Goal: Information Seeking & Learning: Learn about a topic

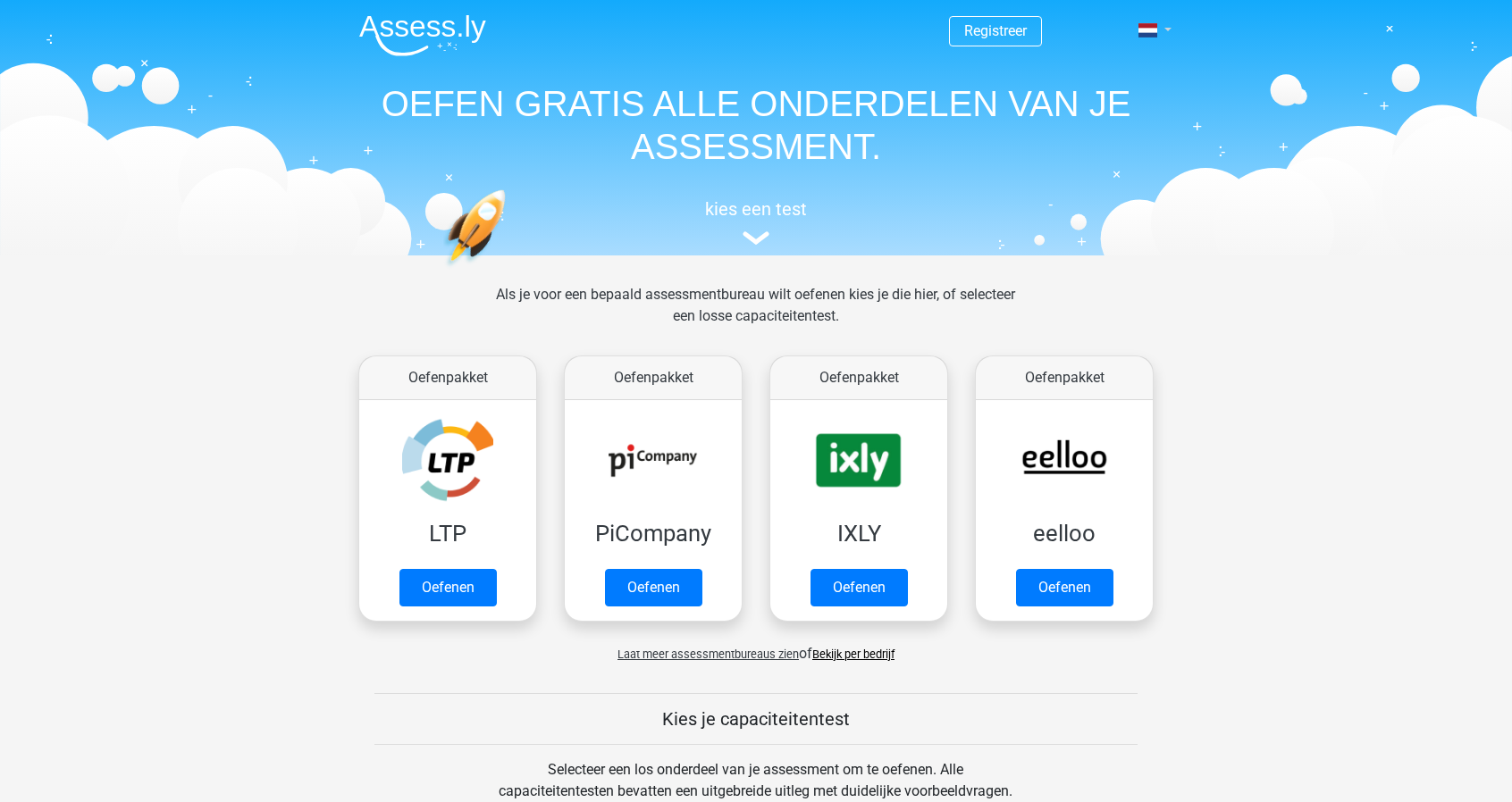
click at [1157, 31] on span at bounding box center [1148, 30] width 18 height 15
click at [1103, 129] on link "Login" at bounding box center [1103, 128] width 124 height 28
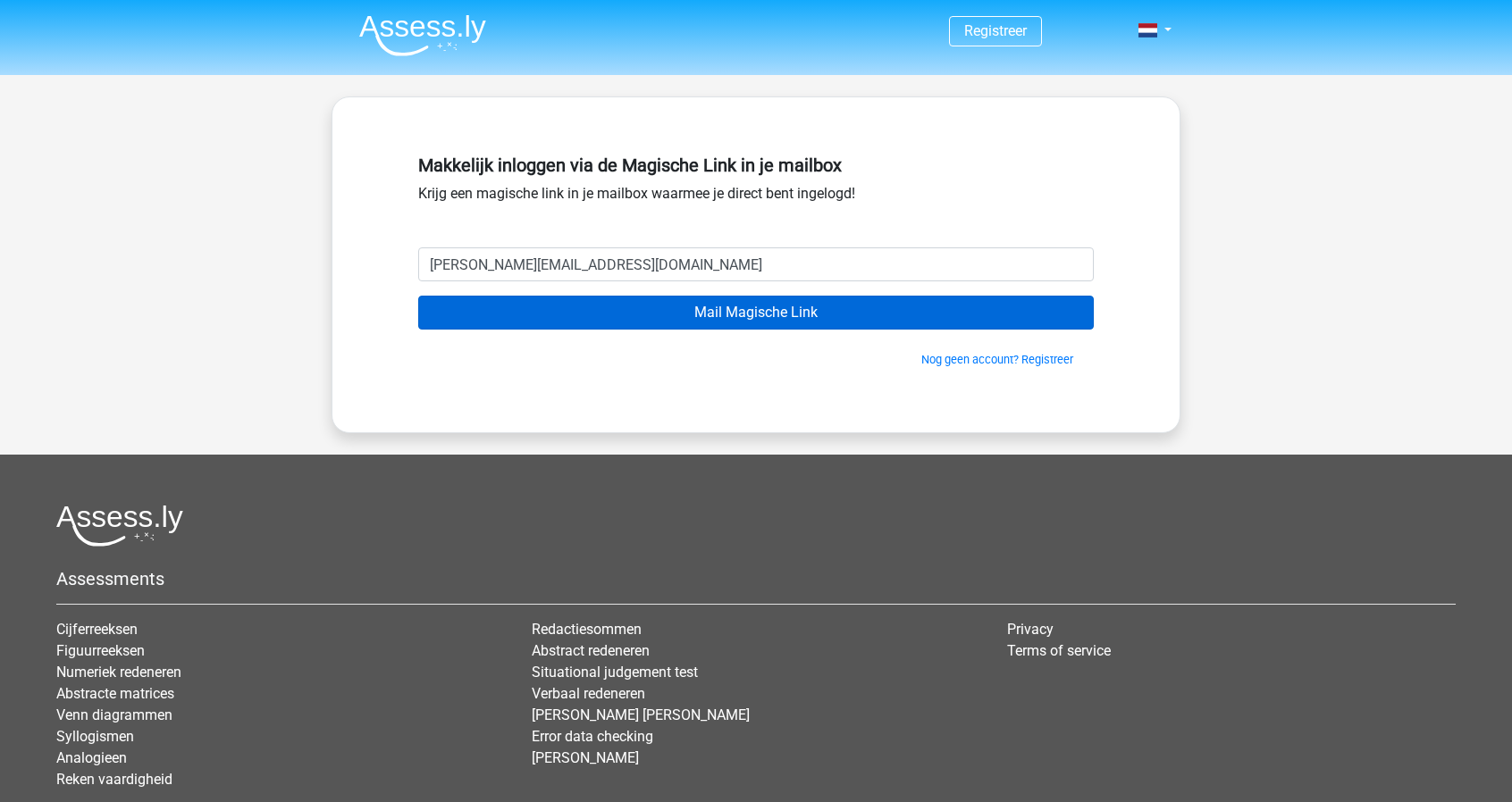
type input "m.tomassen@hotmail.com"
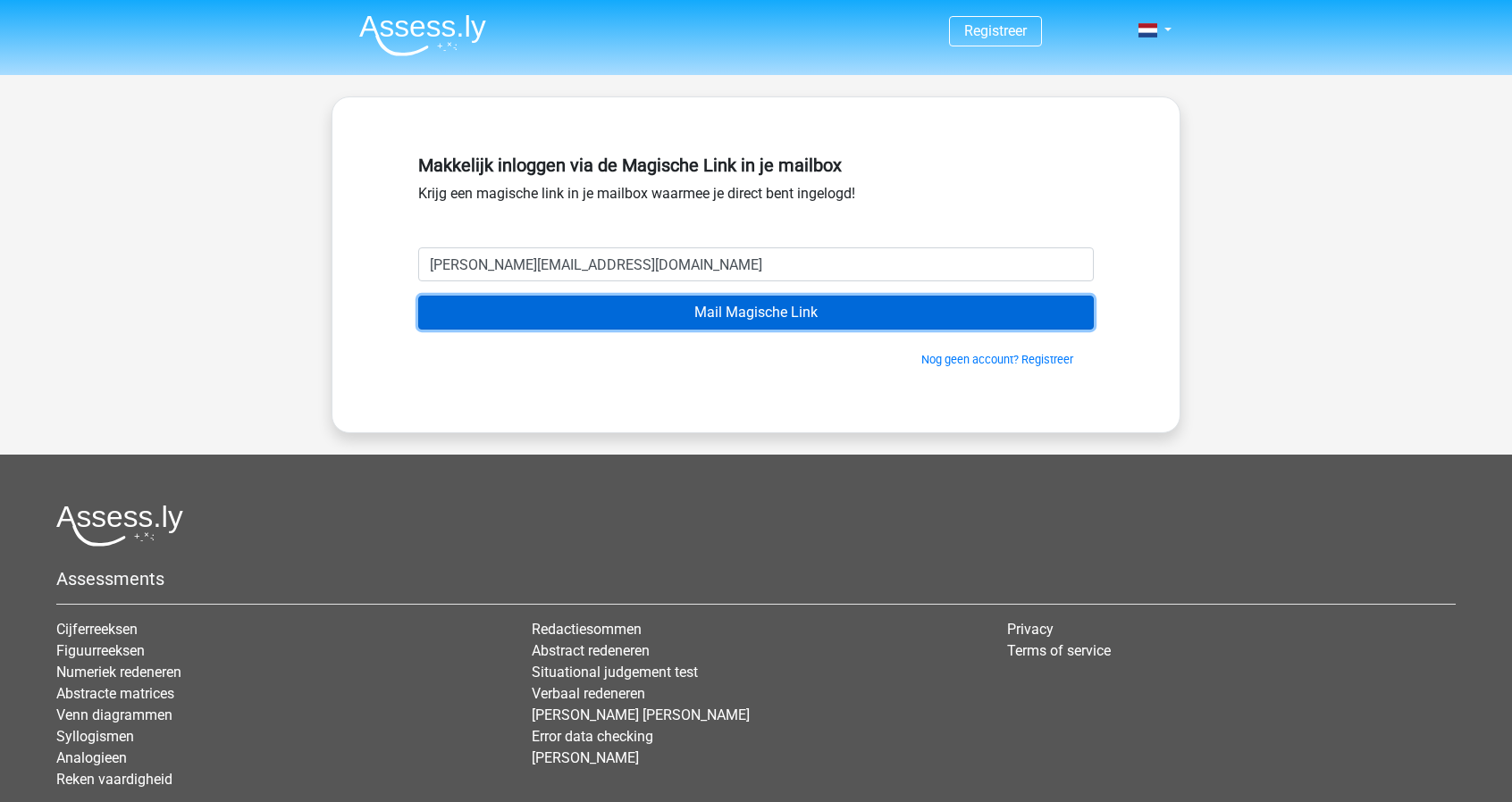
click at [731, 305] on input "Mail Magische Link" at bounding box center [756, 312] width 676 height 34
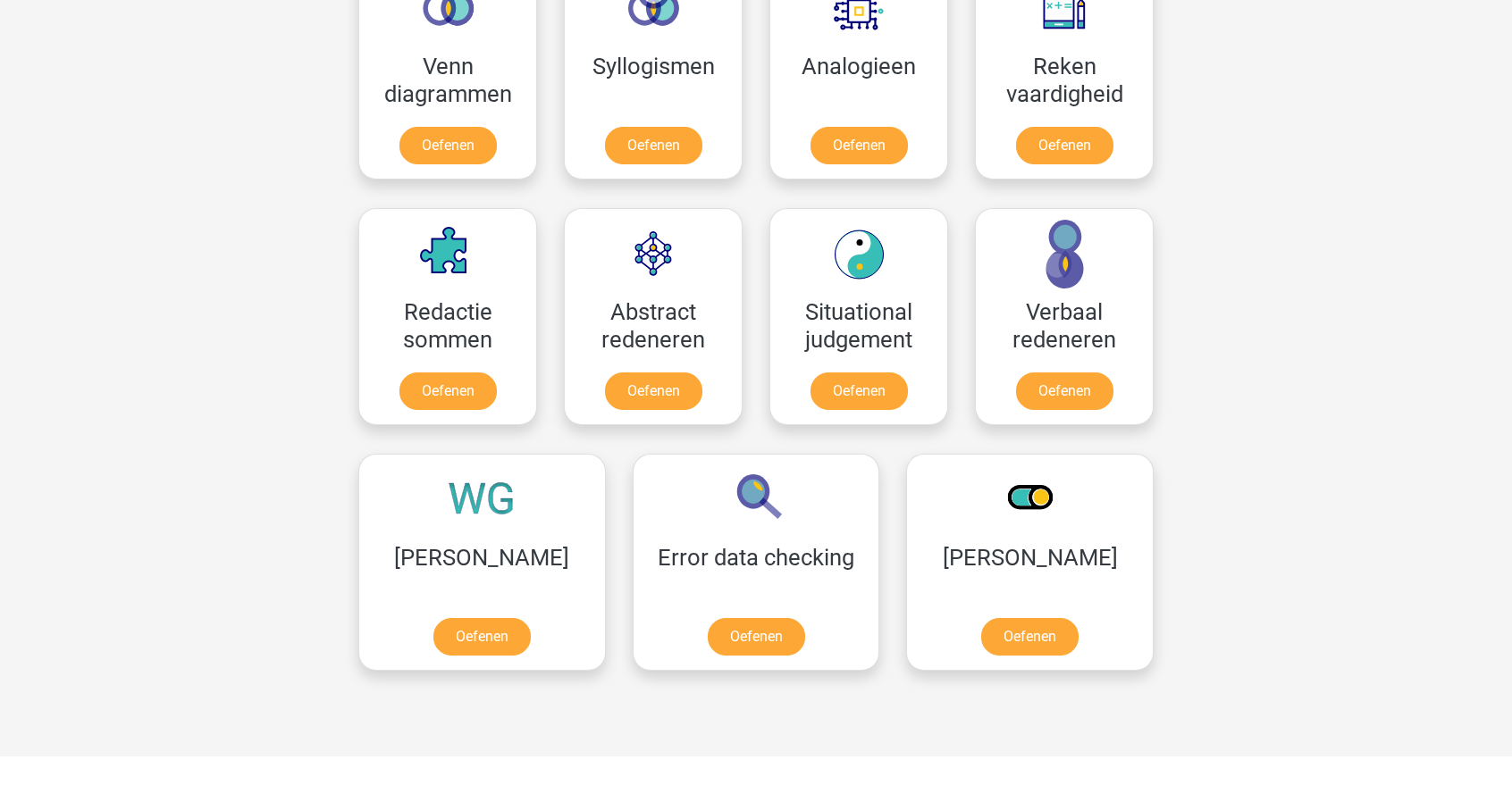
scroll to position [1252, 0]
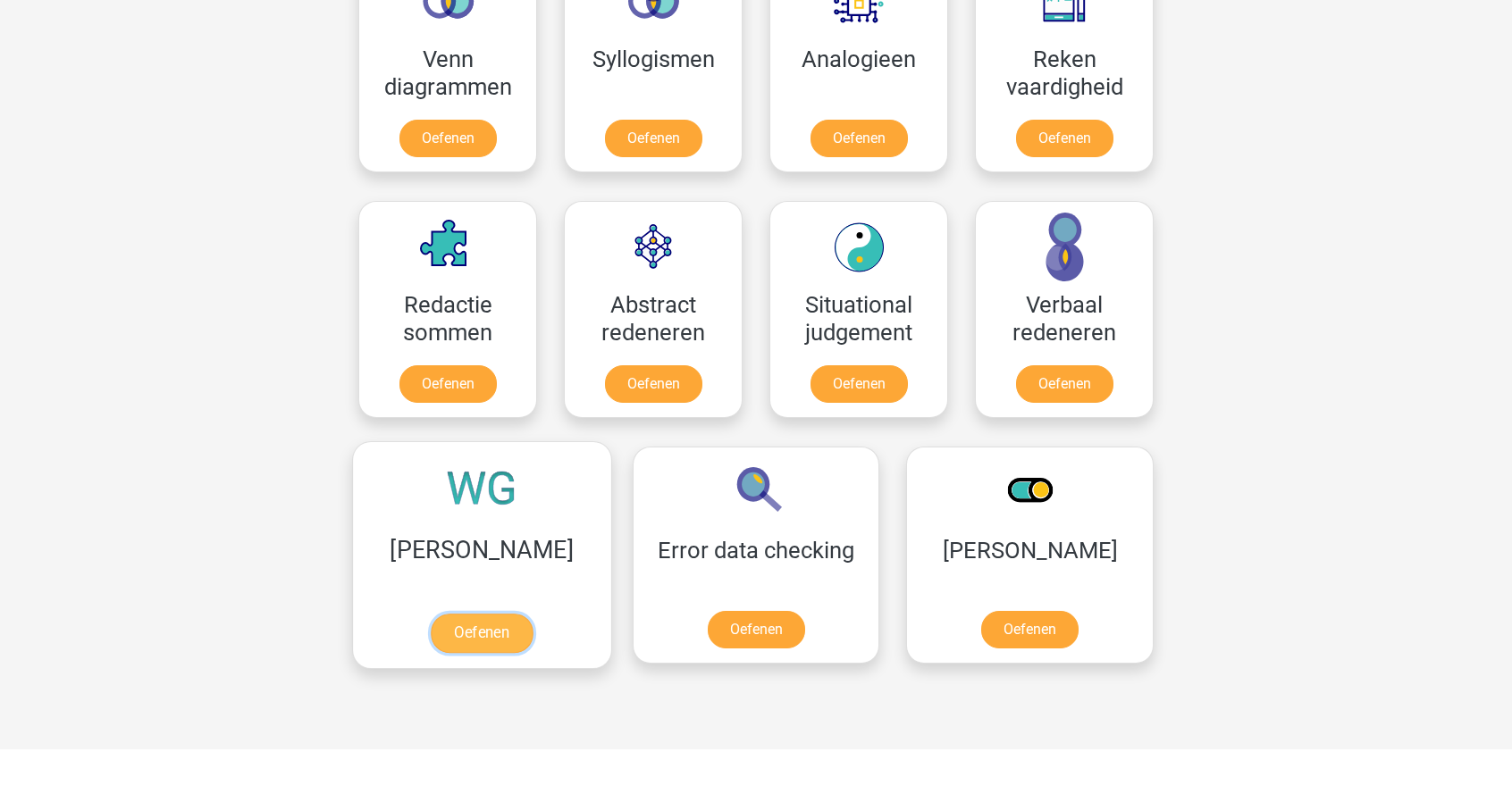
click at [452, 613] on link "Oefenen" at bounding box center [481, 633] width 102 height 39
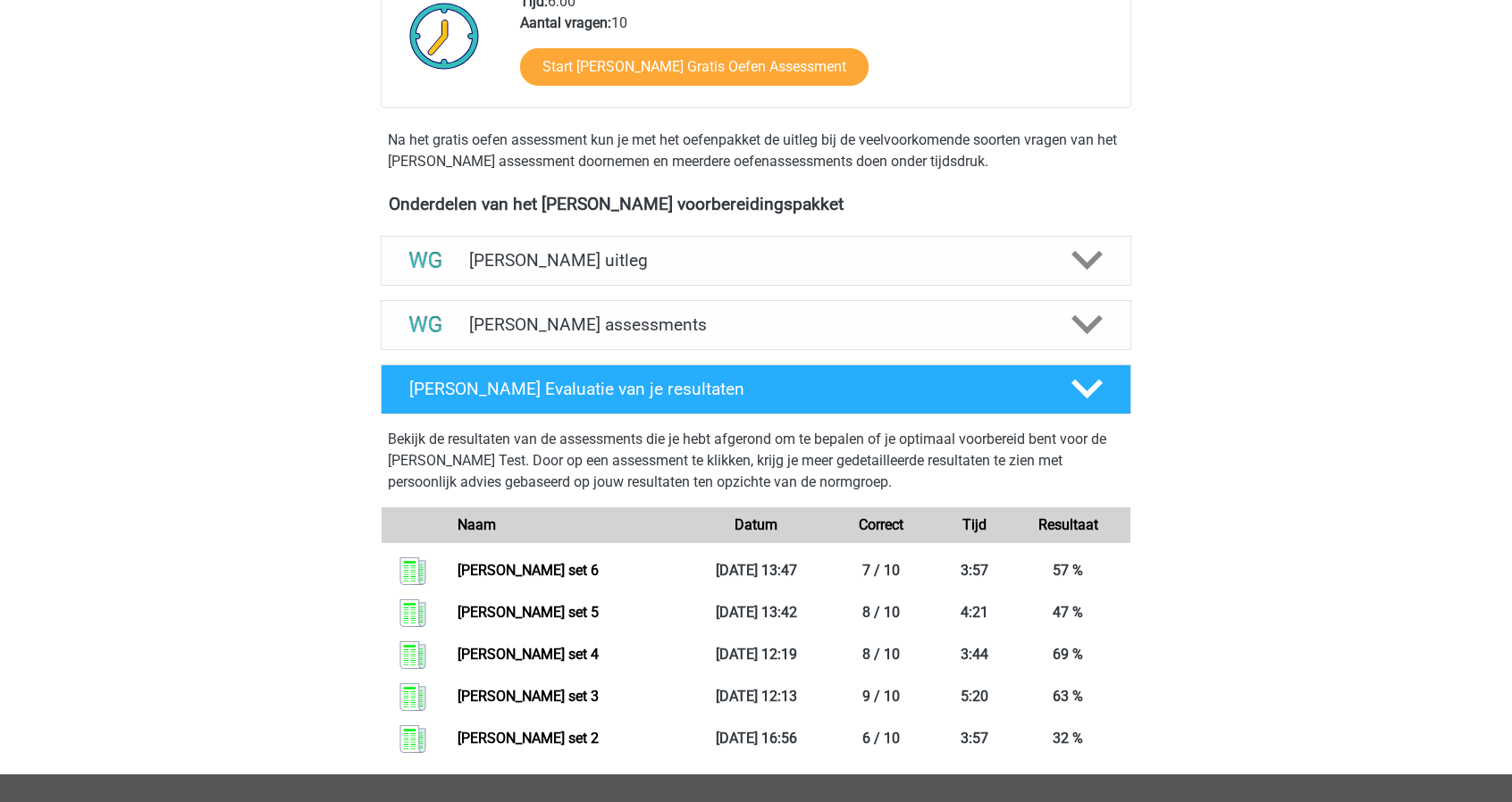
scroll to position [454, 0]
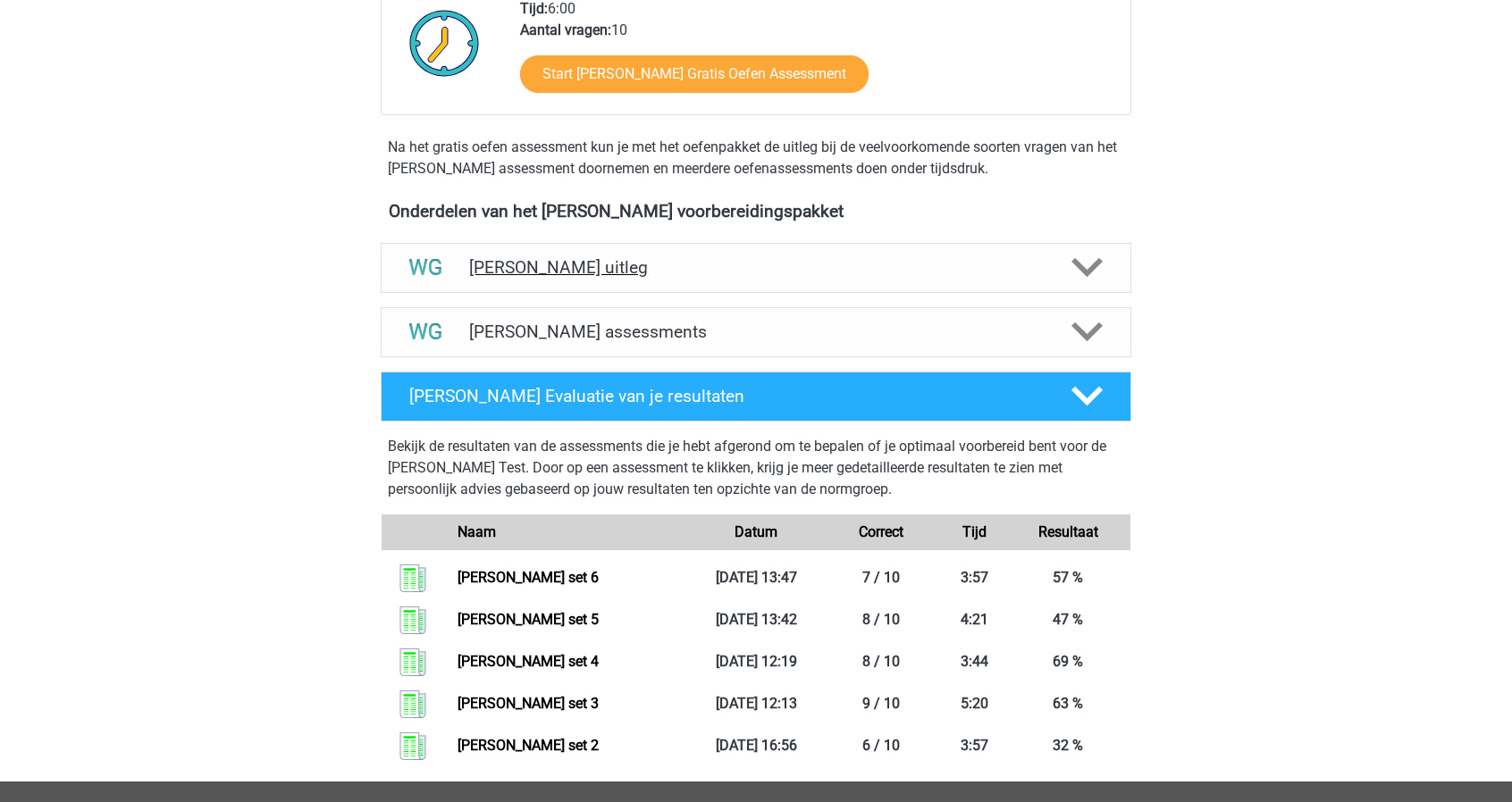
click at [1097, 266] on polygon at bounding box center [1087, 267] width 31 height 19
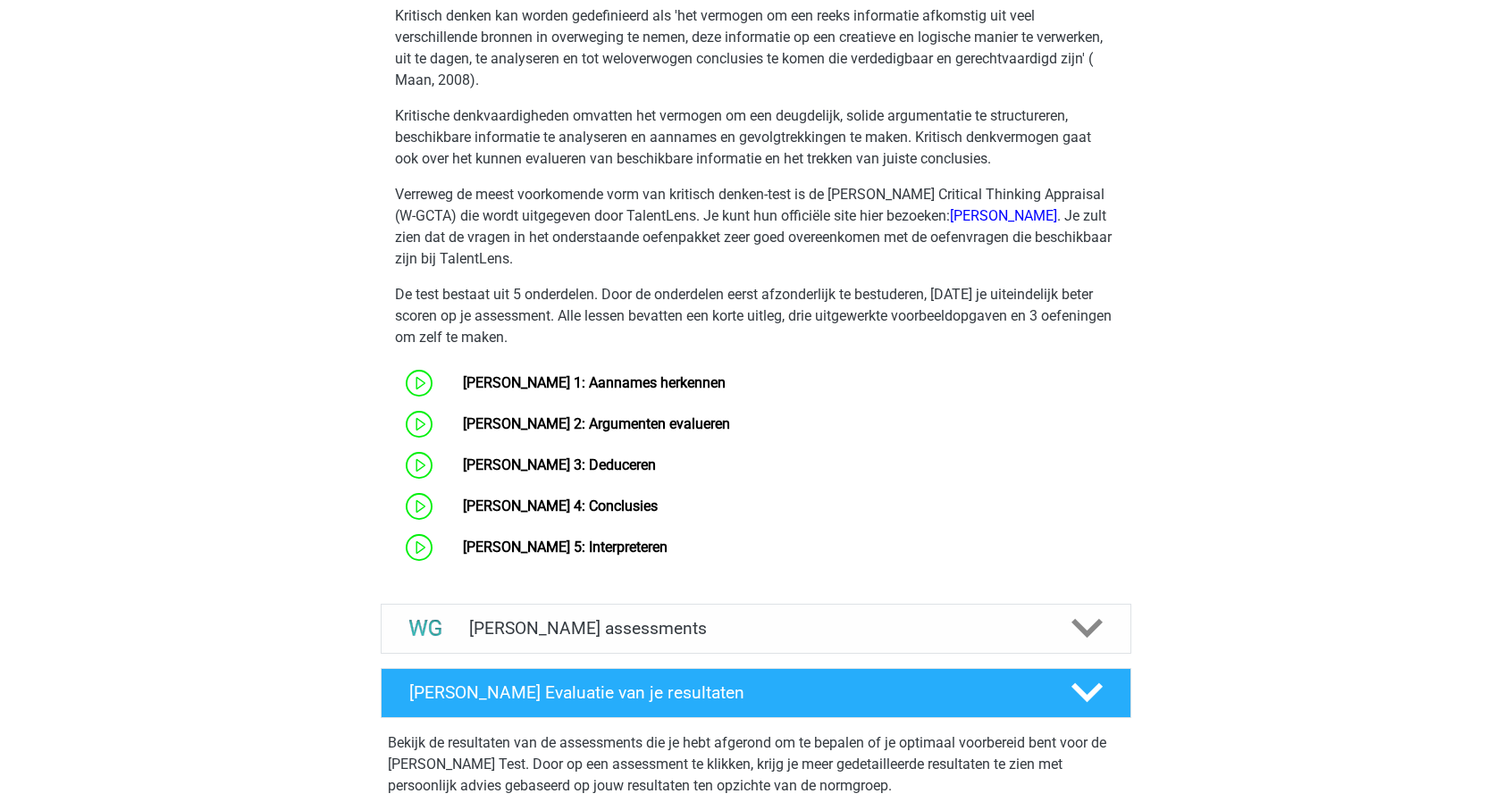
scroll to position [814, 0]
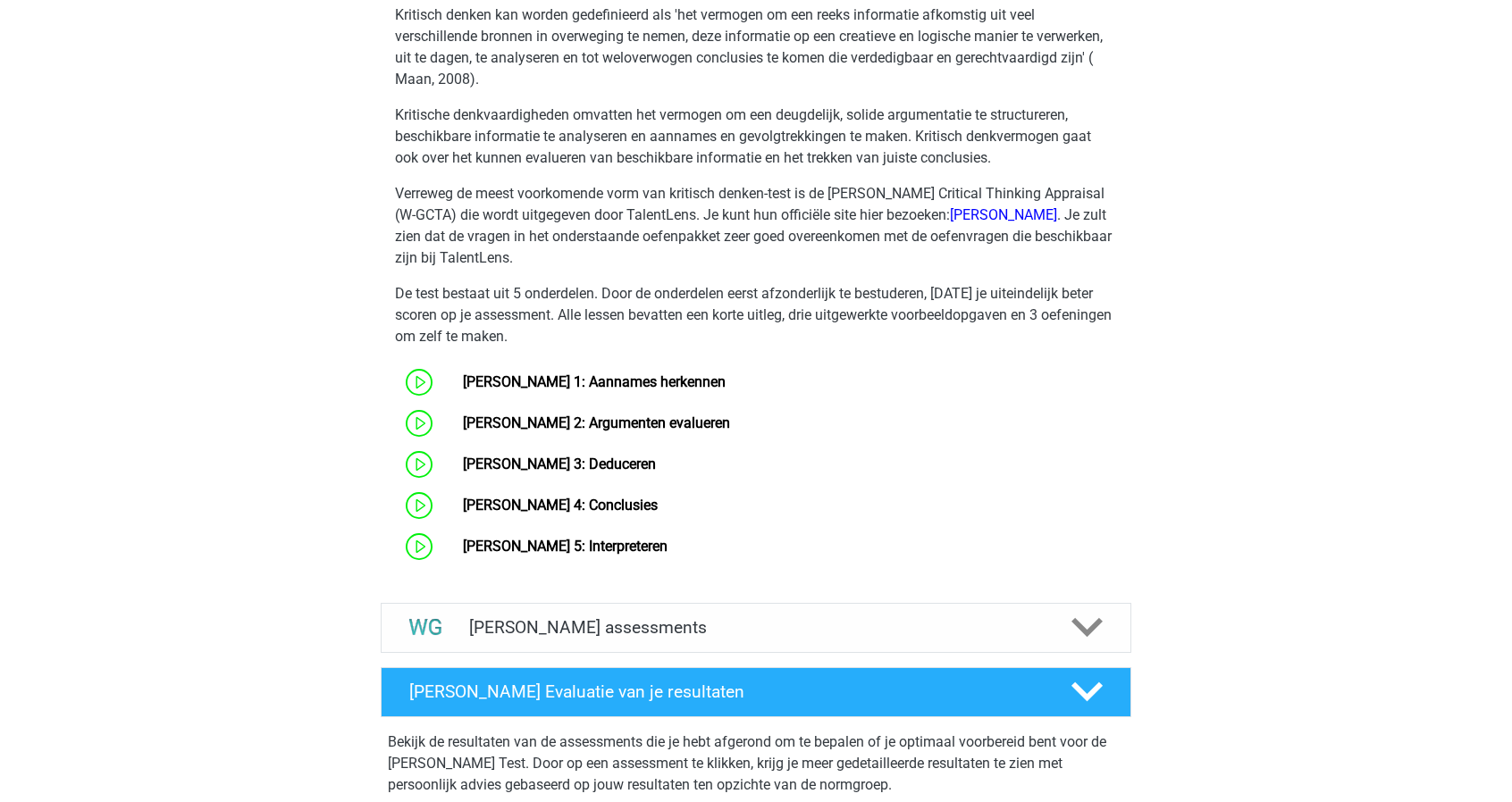
click at [1267, 246] on div "Marit m.tomassen@hotmail.com Nederlands English" at bounding box center [756, 367] width 1512 height 2363
click at [656, 470] on link "[PERSON_NAME] 3: Deduceren" at bounding box center [560, 464] width 193 height 17
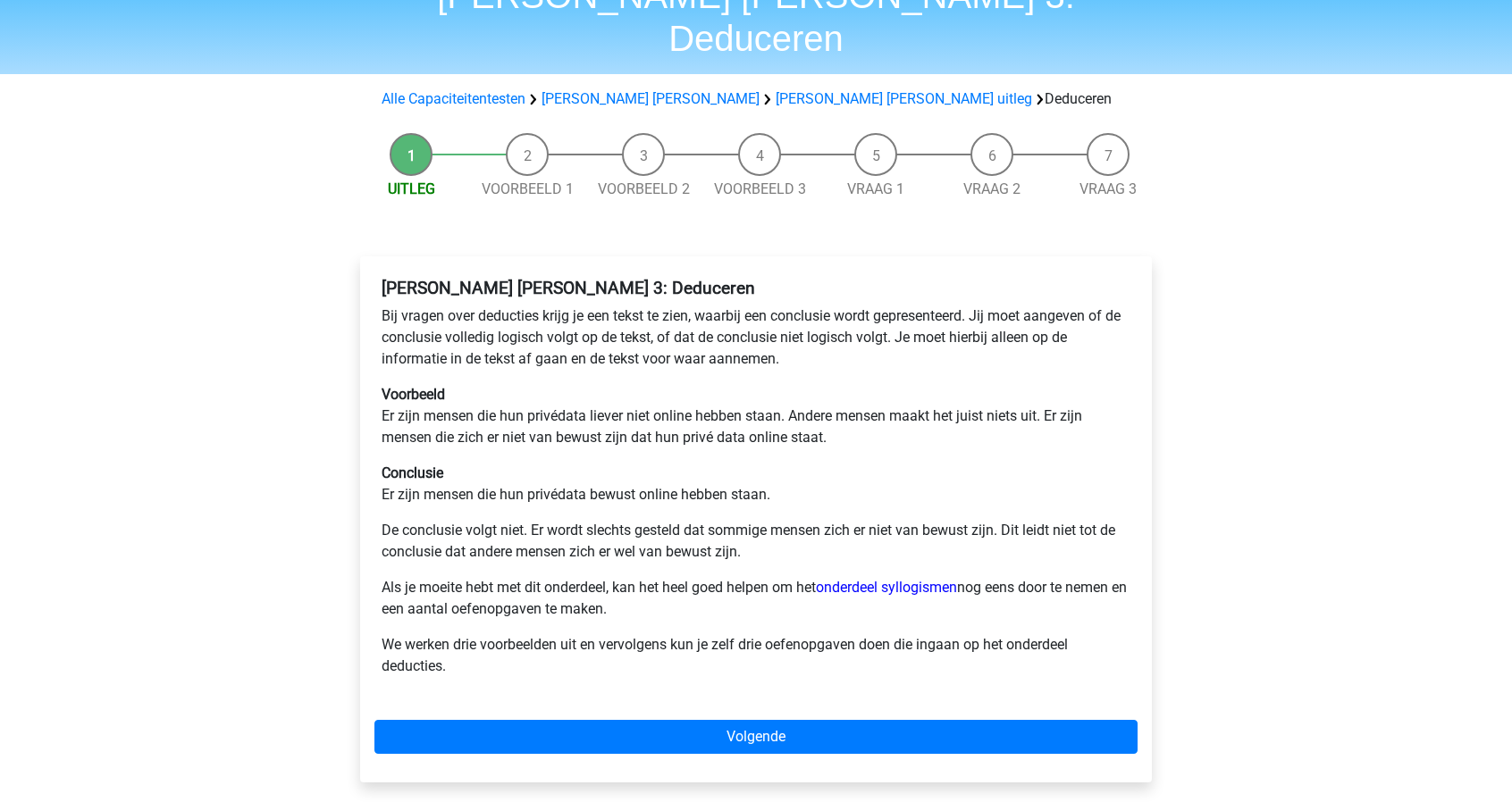
scroll to position [92, 0]
click at [776, 92] on link "[PERSON_NAME] uitleg" at bounding box center [904, 100] width 256 height 17
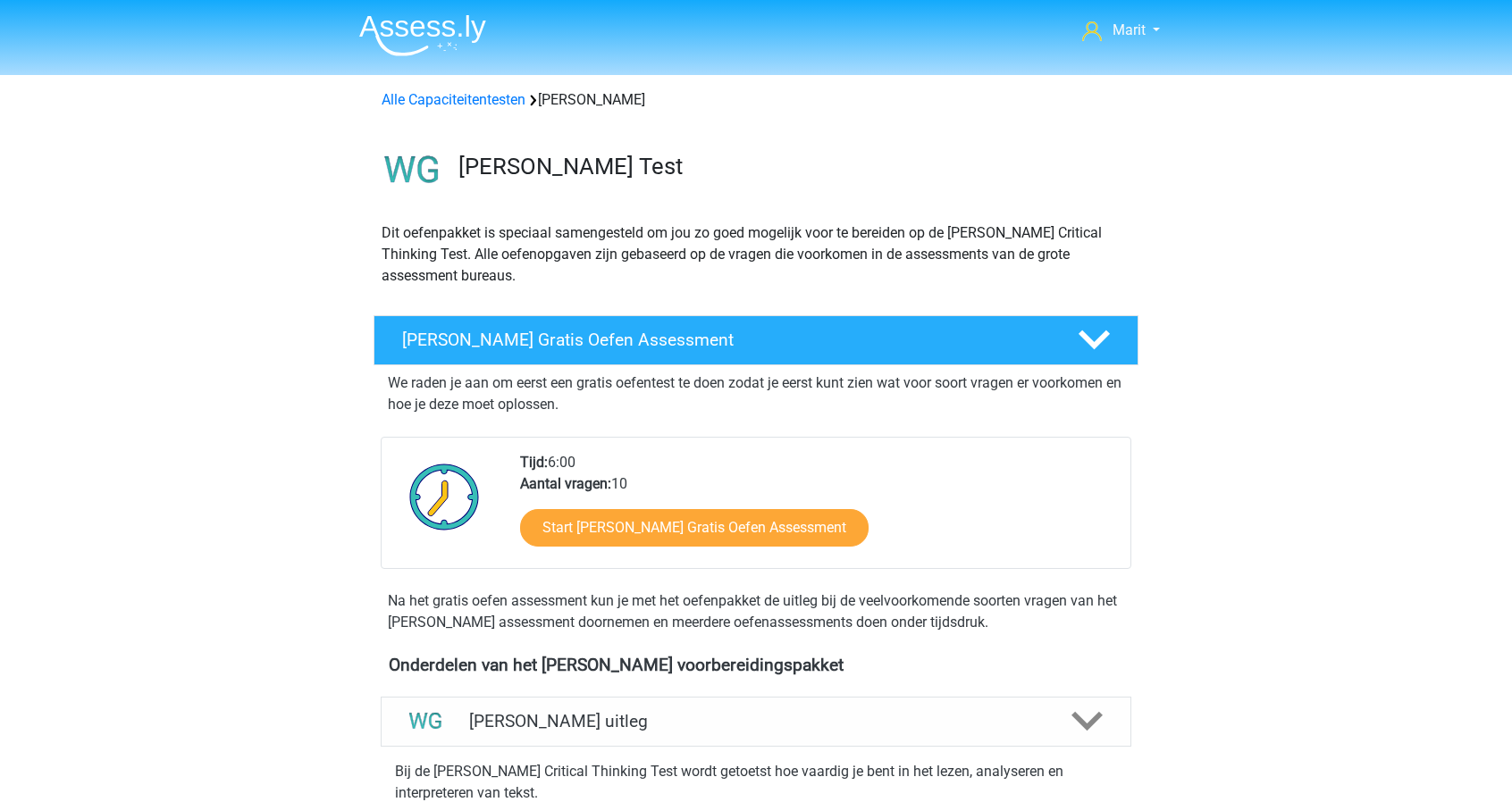
scroll to position [688, 0]
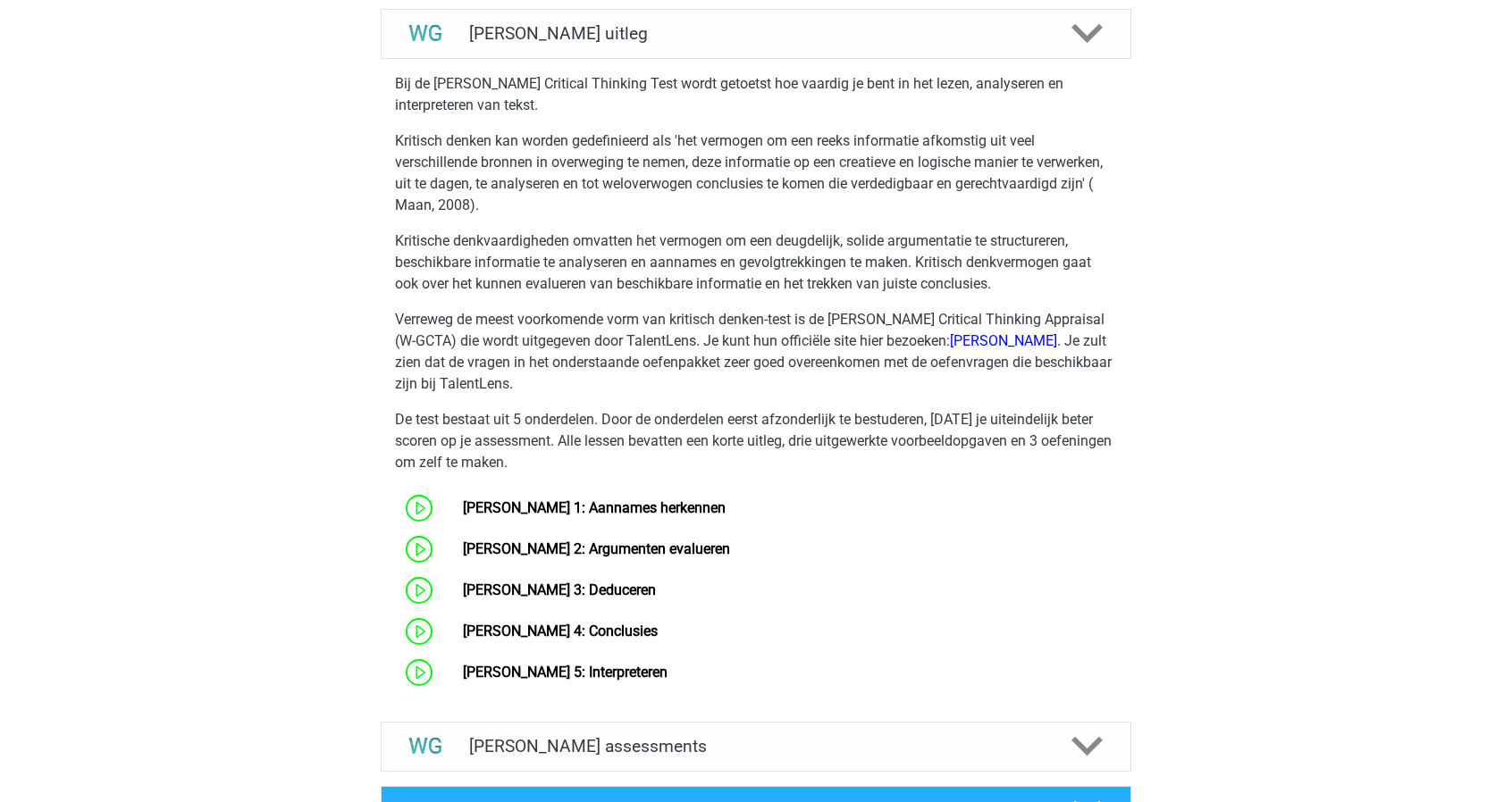
click at [613, 500] on link "[PERSON_NAME] 1: Aannames herkennen" at bounding box center [594, 508] width 263 height 17
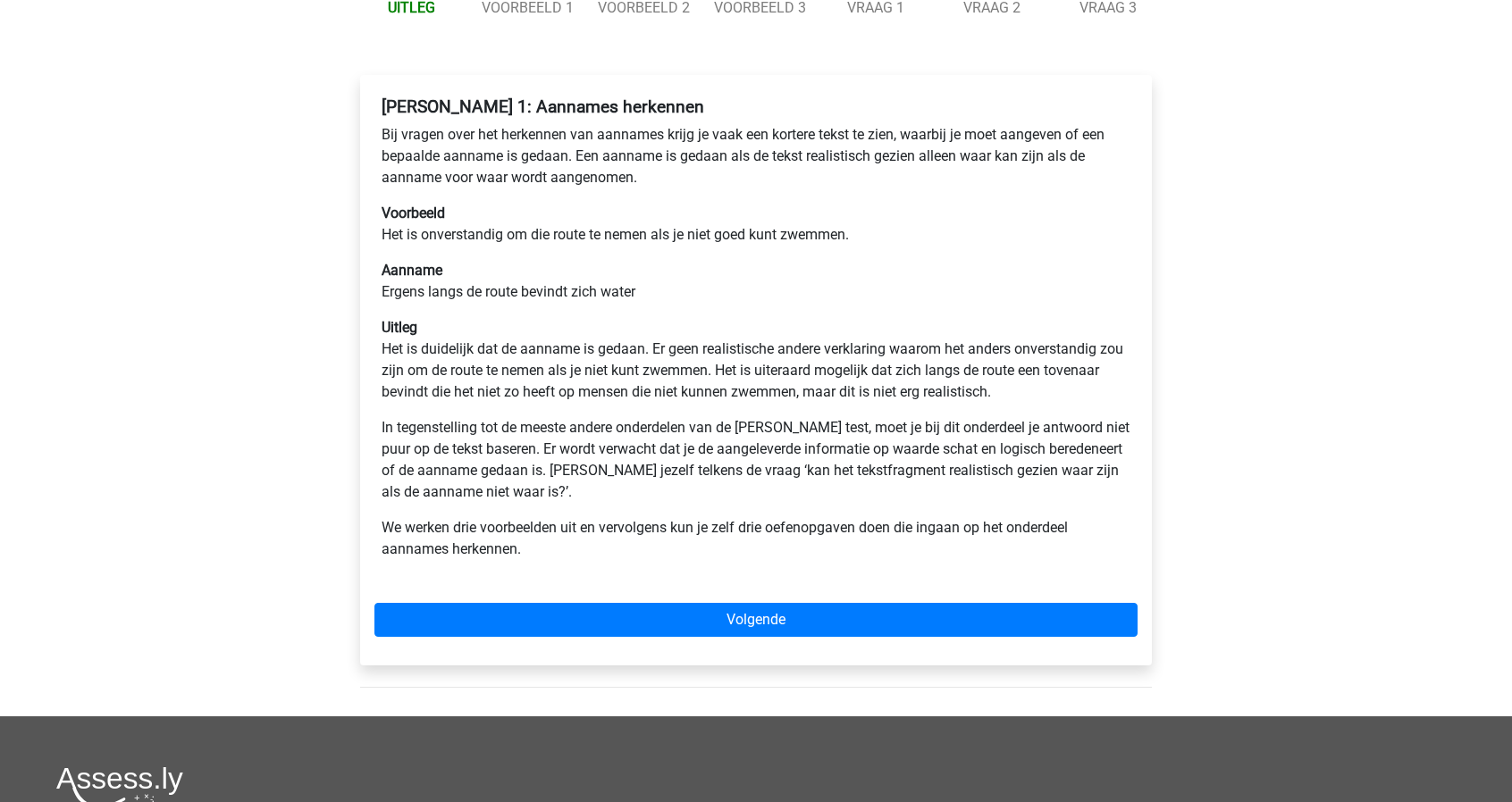
scroll to position [236, 0]
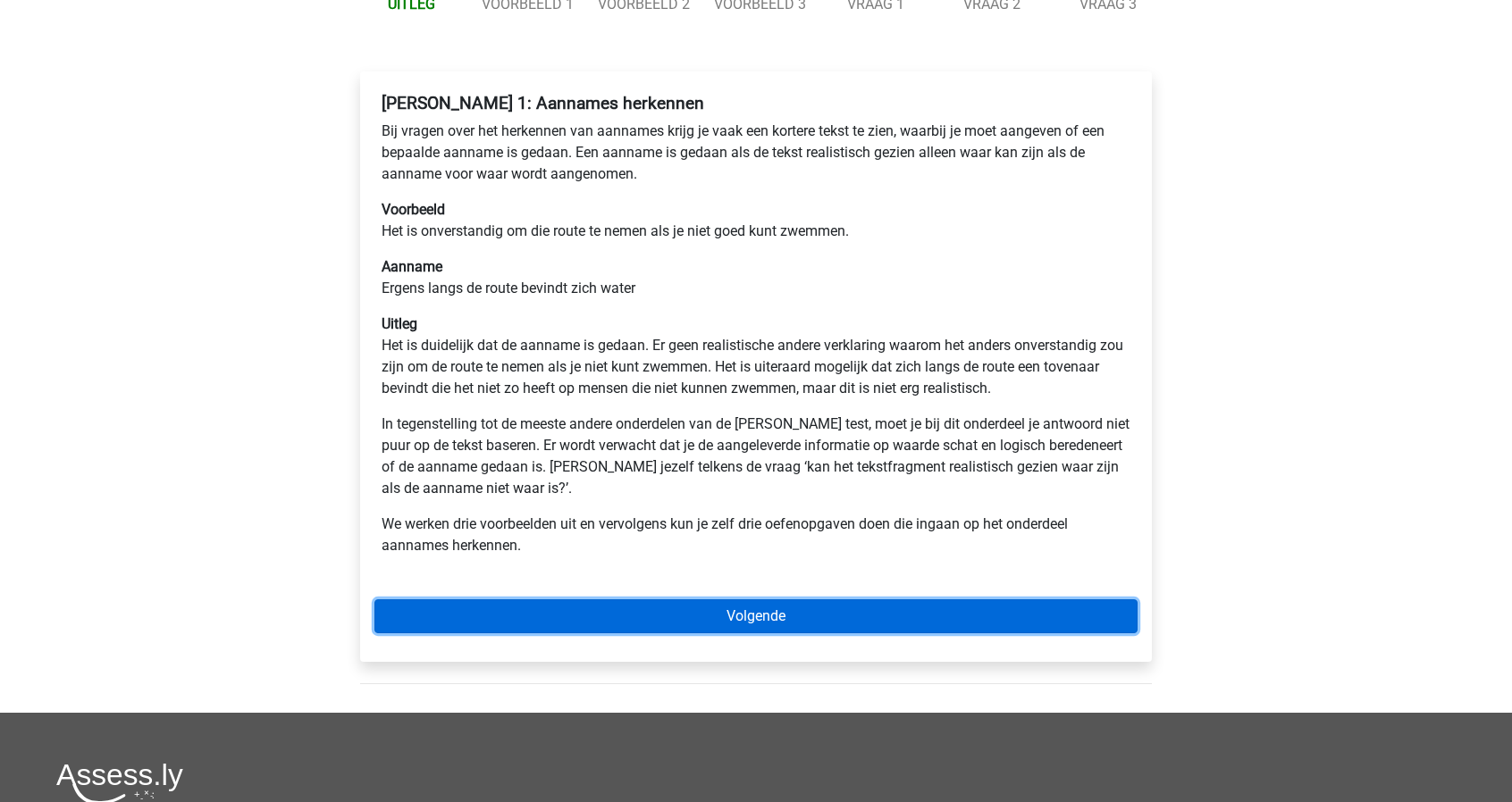
click at [669, 611] on link "Volgende" at bounding box center [756, 616] width 763 height 34
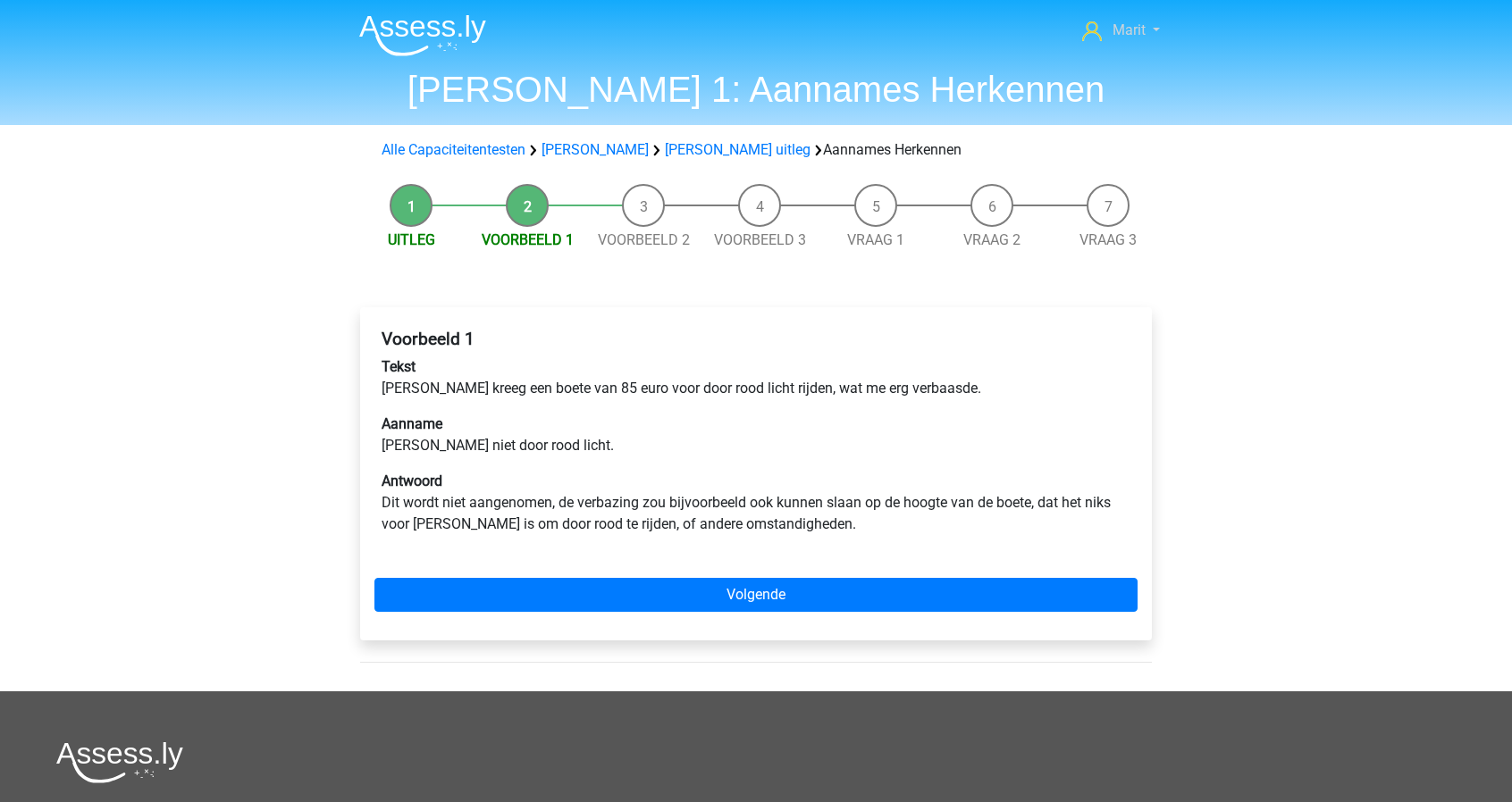
click at [1134, 27] on span "Marit" at bounding box center [1129, 29] width 33 height 17
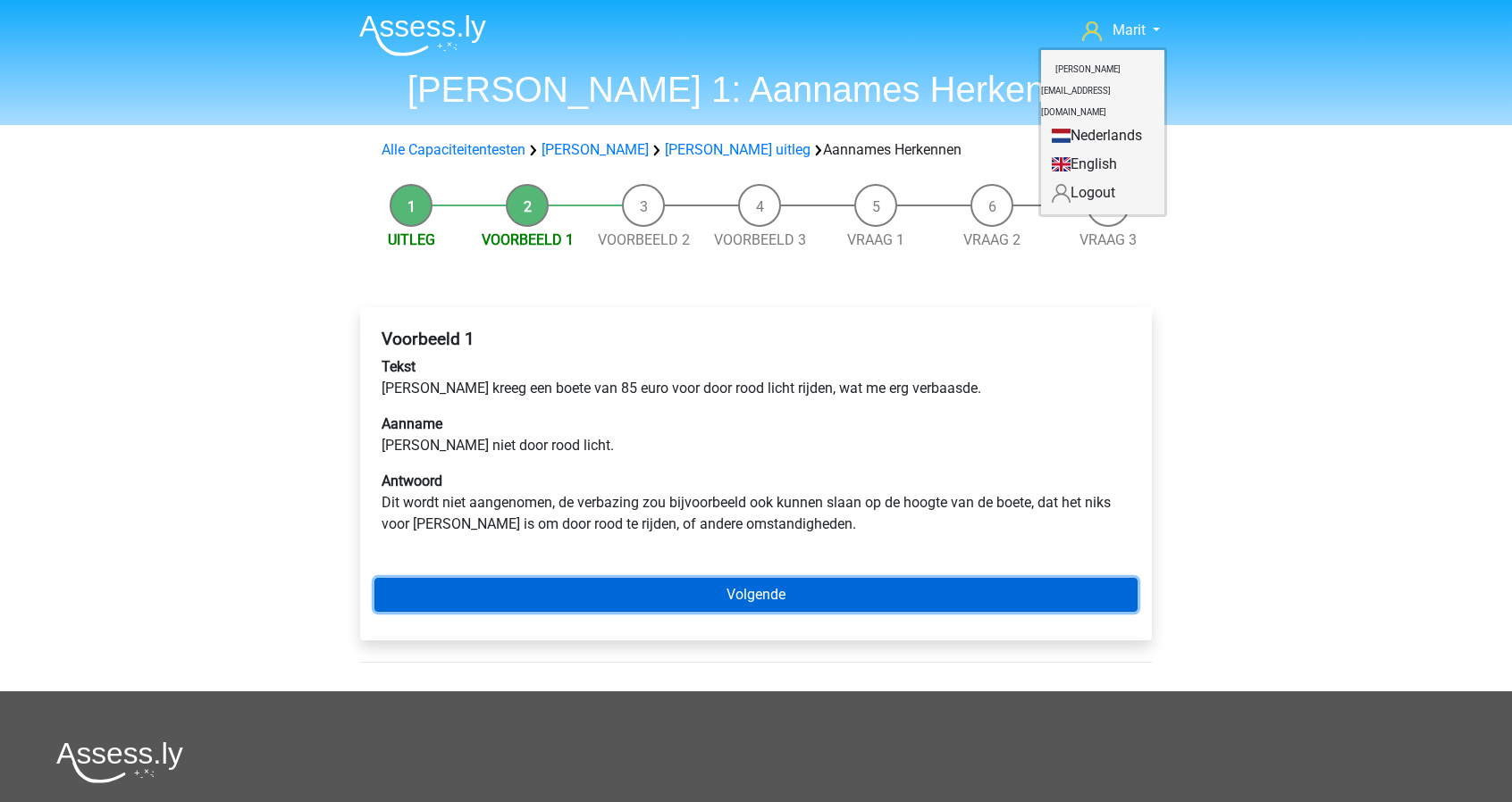
click at [715, 595] on link "Volgende" at bounding box center [756, 594] width 763 height 34
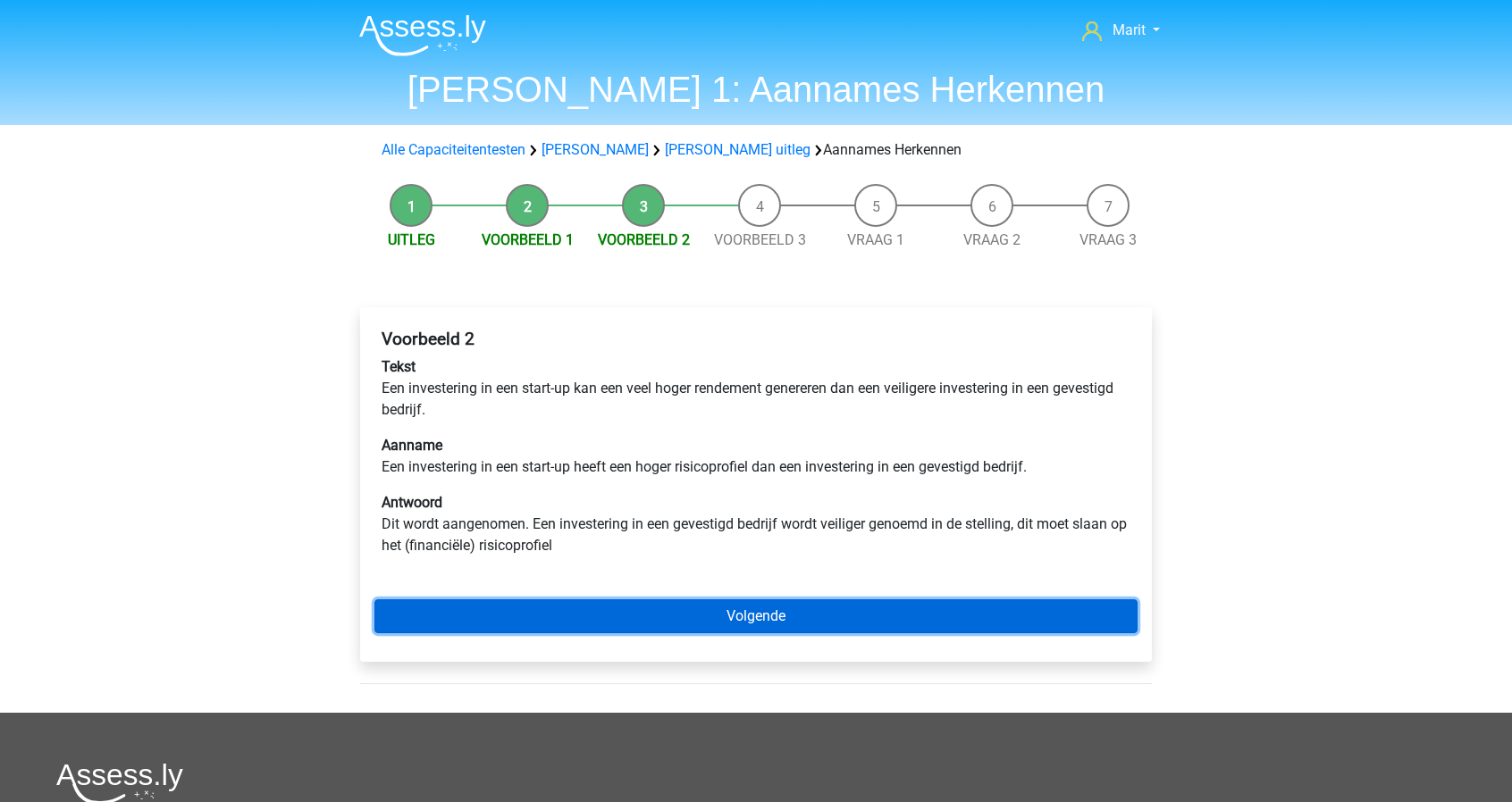
click at [755, 609] on link "Volgende" at bounding box center [756, 616] width 763 height 34
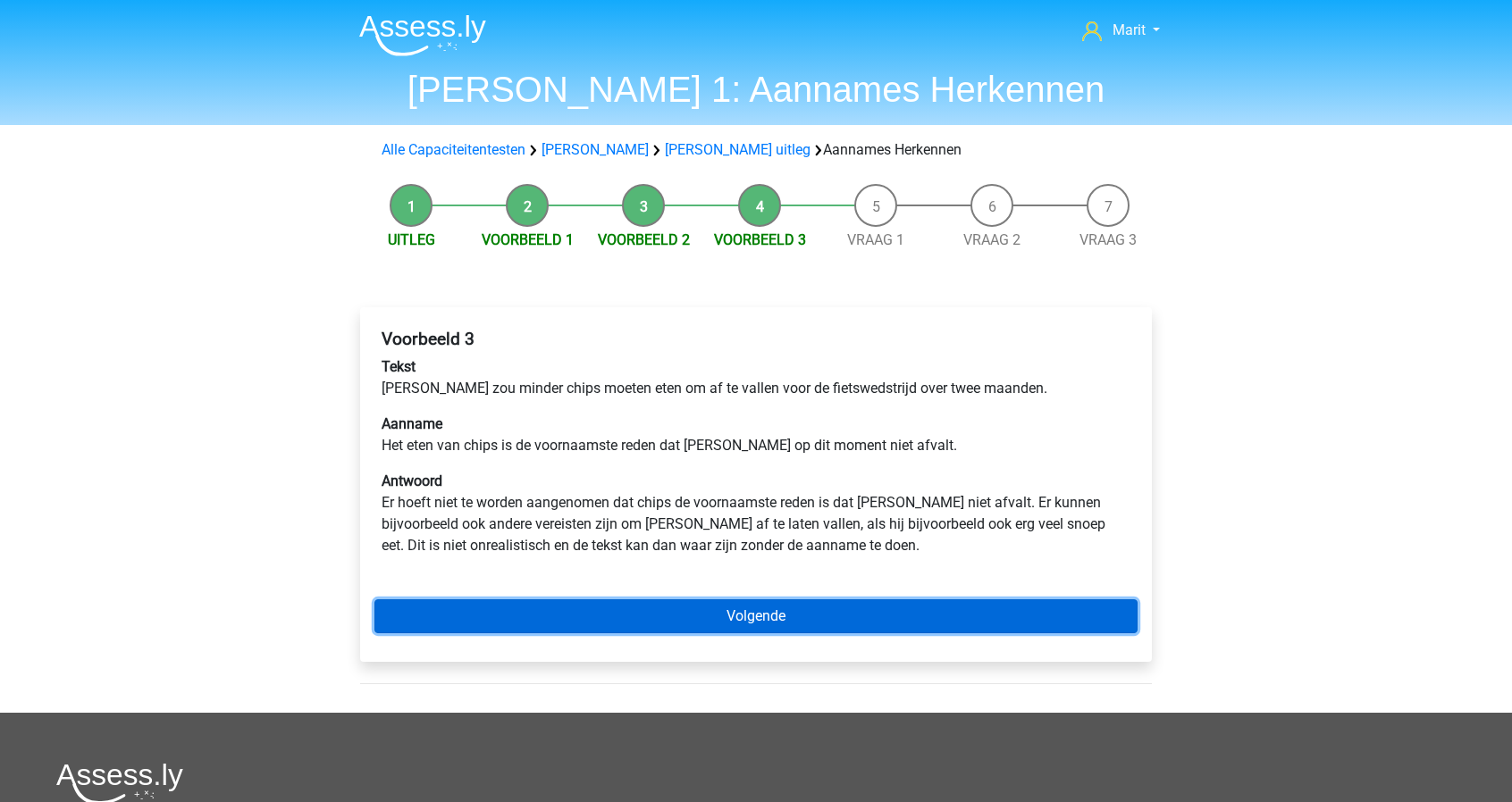
click at [768, 623] on link "Volgende" at bounding box center [756, 616] width 763 height 34
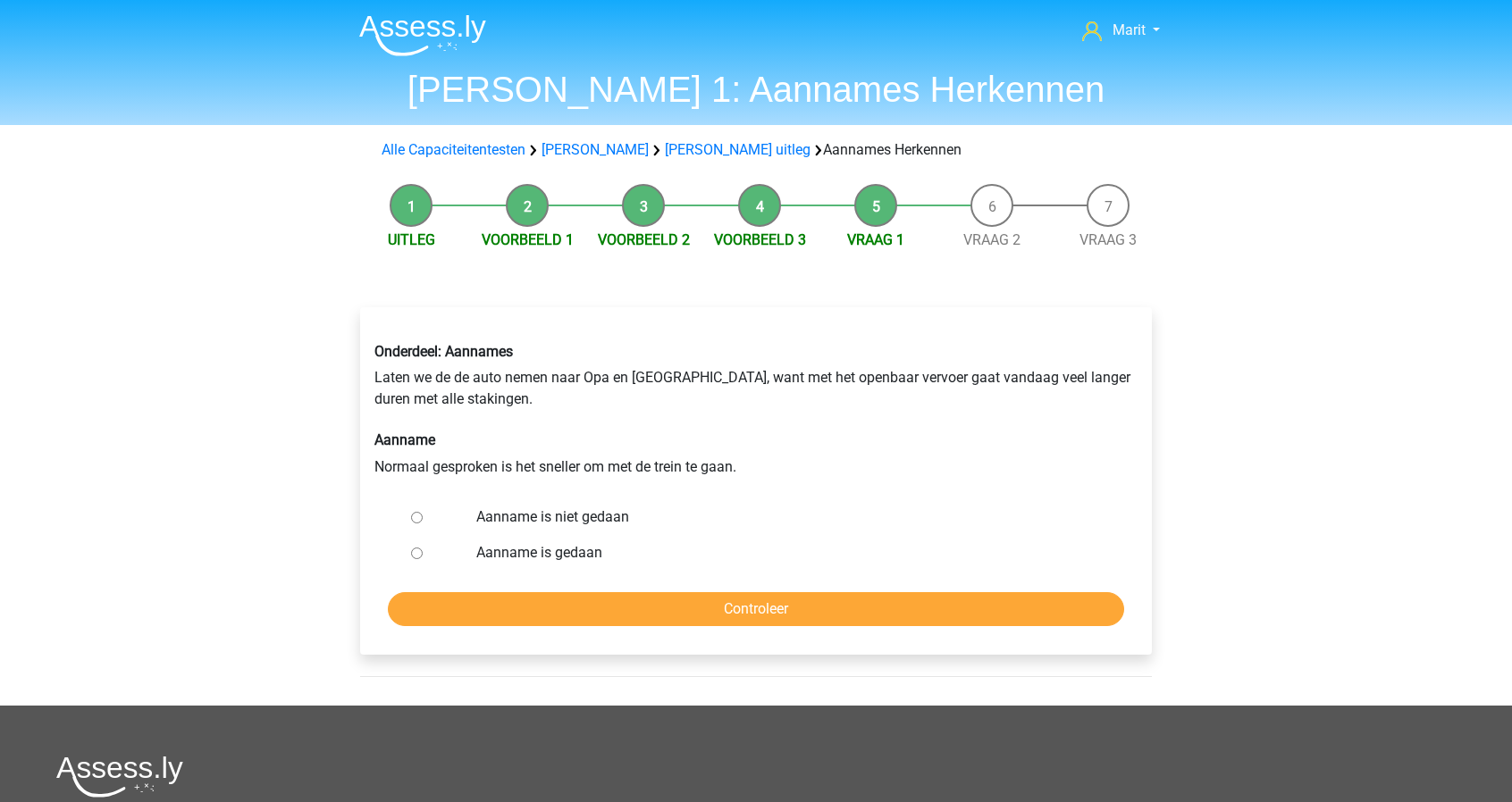
click at [419, 522] on input "Aanname is niet gedaan" at bounding box center [417, 517] width 12 height 12
radio input "true"
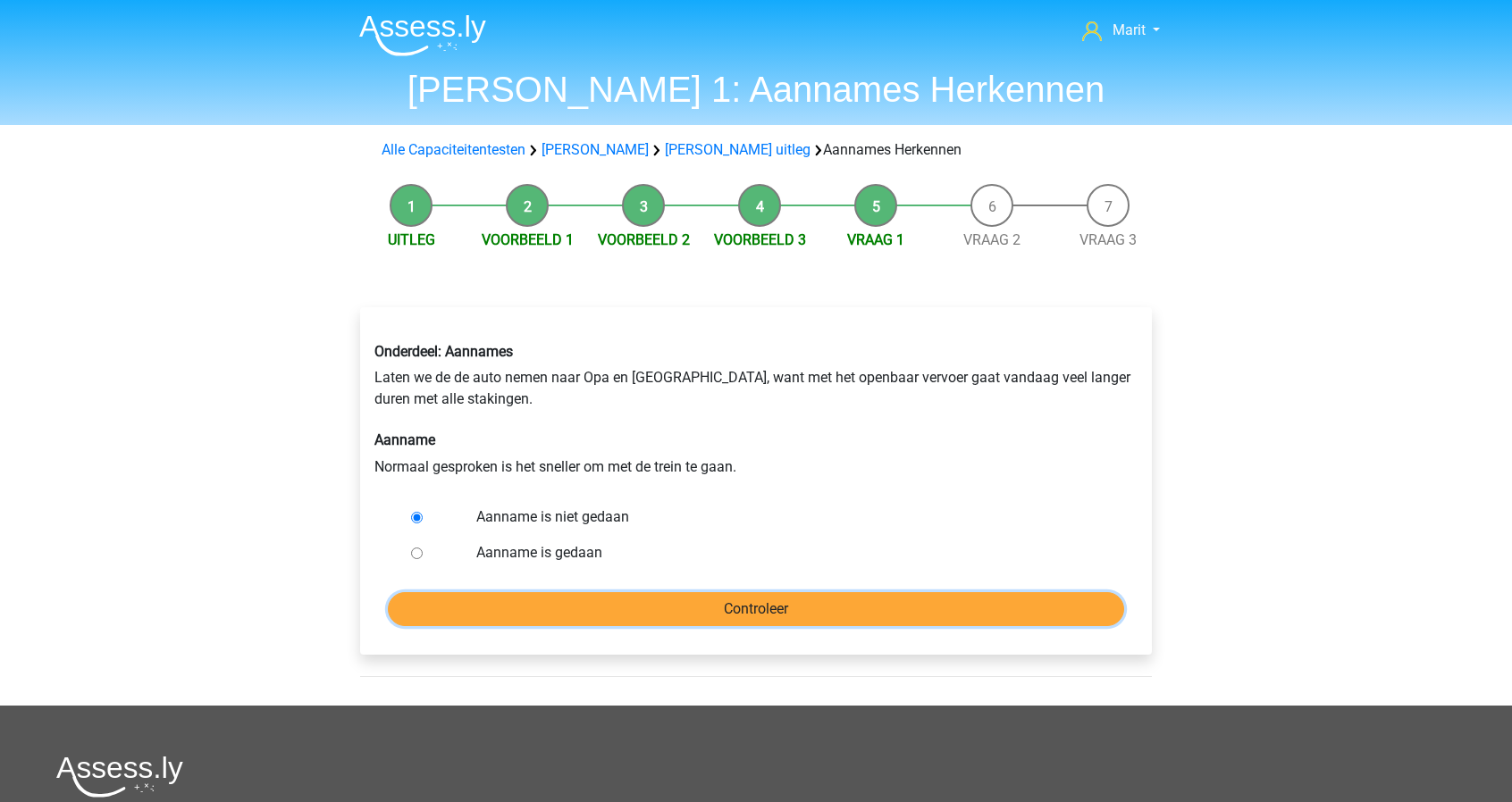
click at [762, 600] on input "Controleer" at bounding box center [756, 609] width 736 height 34
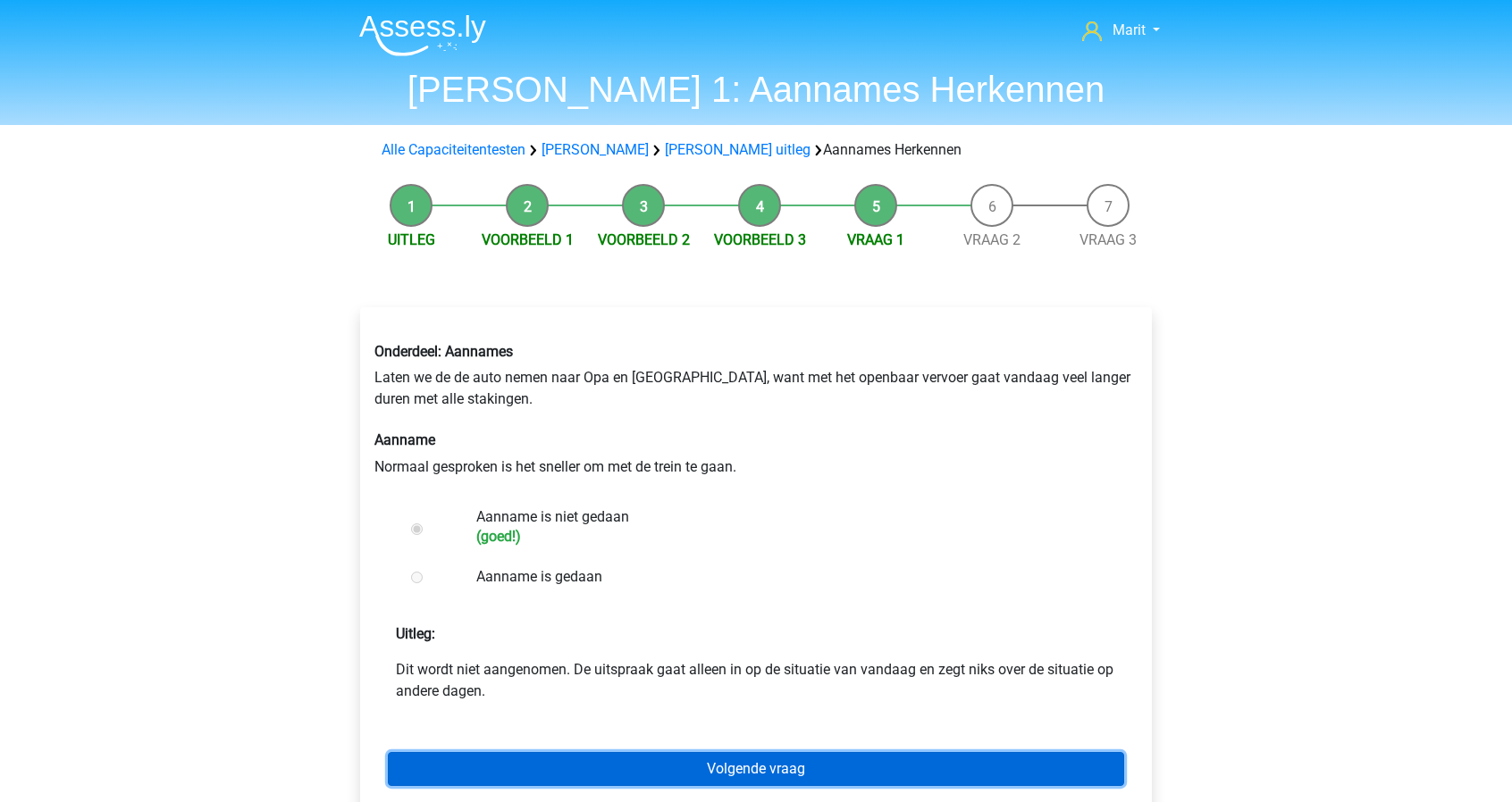
click at [713, 777] on link "Volgende vraag" at bounding box center [756, 769] width 736 height 34
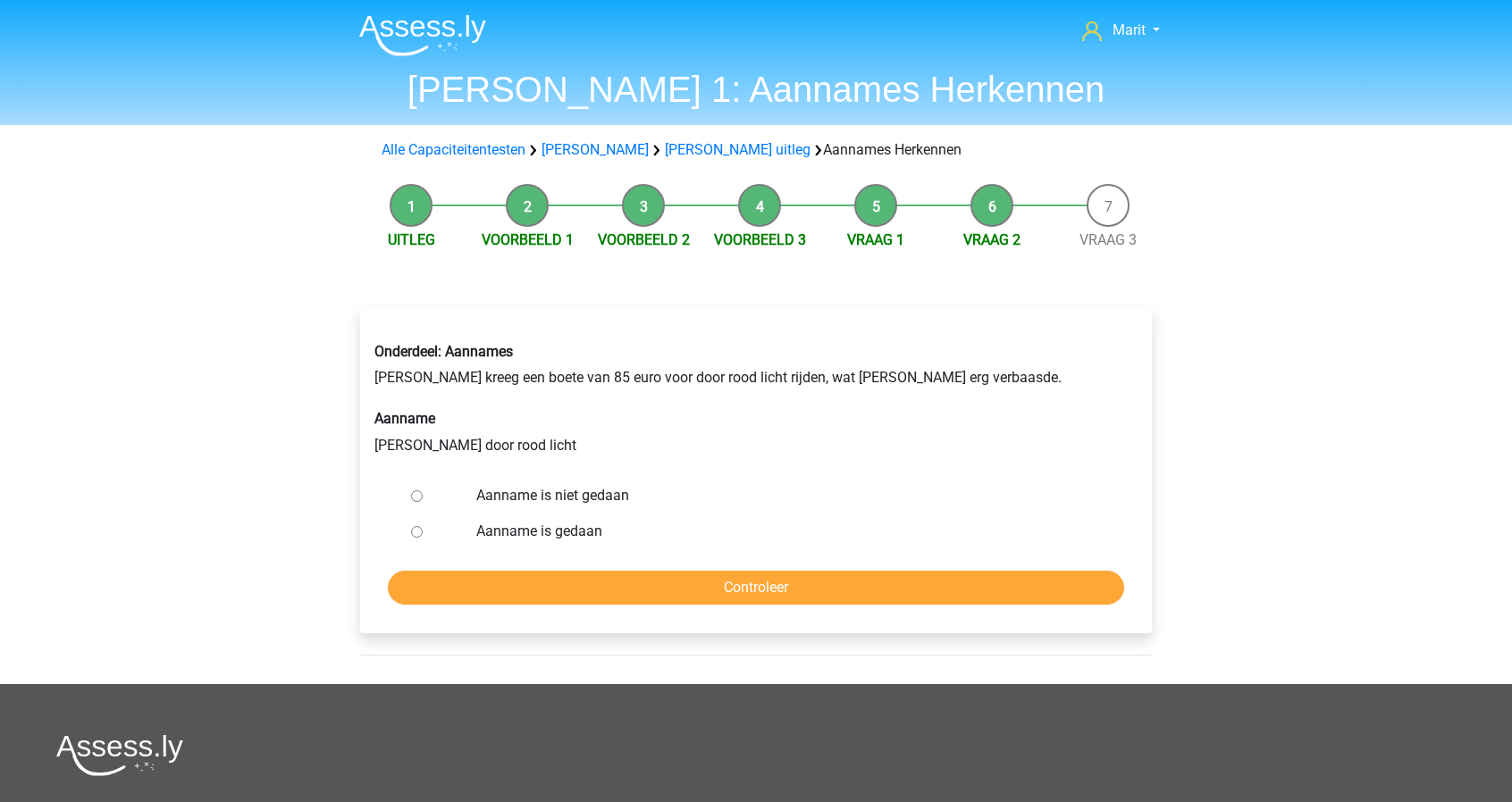
click at [415, 497] on input "Aanname is niet gedaan" at bounding box center [417, 496] width 12 height 12
radio input "true"
click at [604, 576] on input "Controleer" at bounding box center [756, 588] width 736 height 34
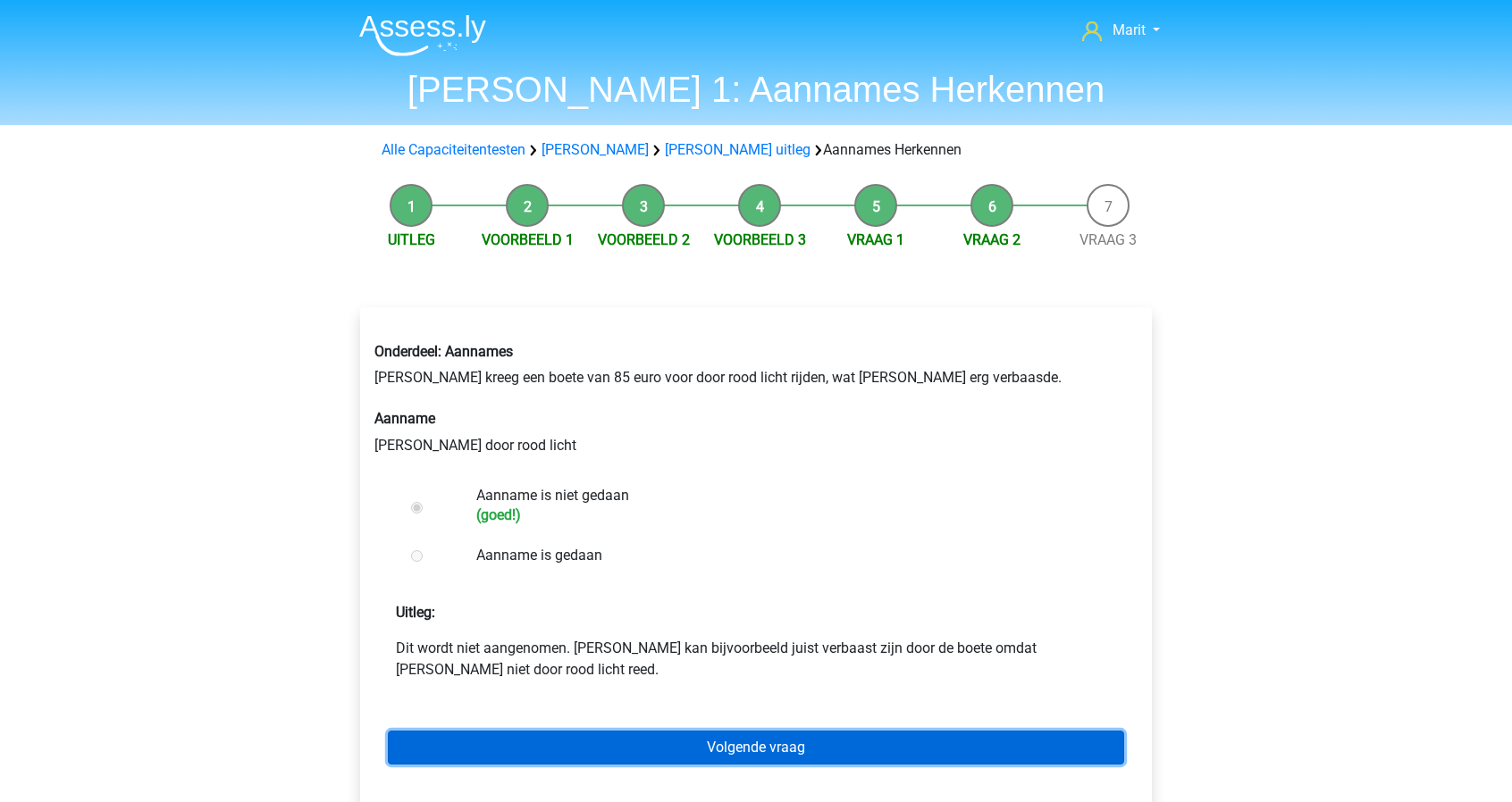
click at [608, 741] on link "Volgende vraag" at bounding box center [756, 747] width 736 height 34
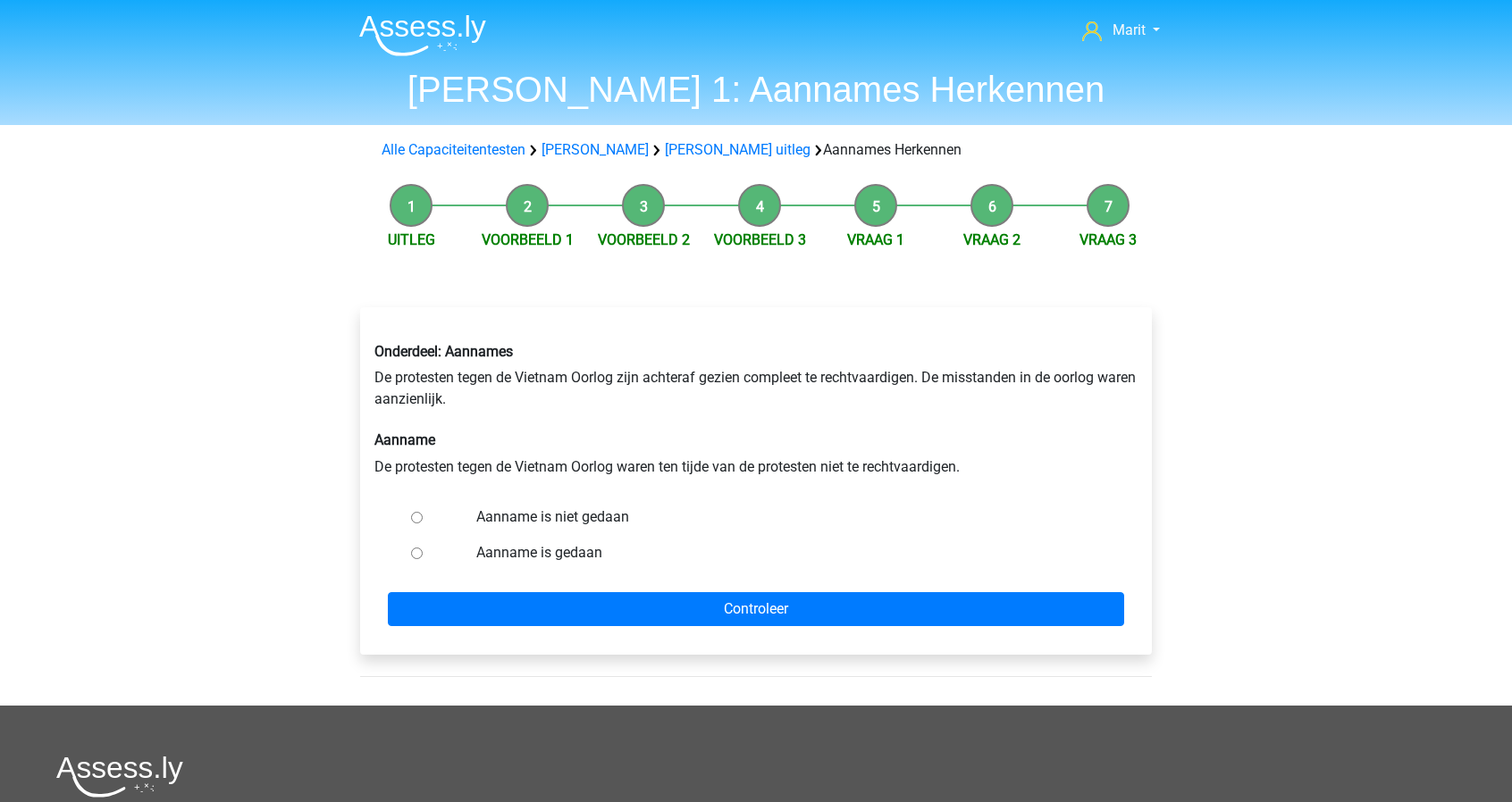
click at [522, 523] on label "Aanname is niet gedaan" at bounding box center [785, 516] width 618 height 21
click at [423, 523] on input "Aanname is niet gedaan" at bounding box center [417, 517] width 12 height 12
radio input "true"
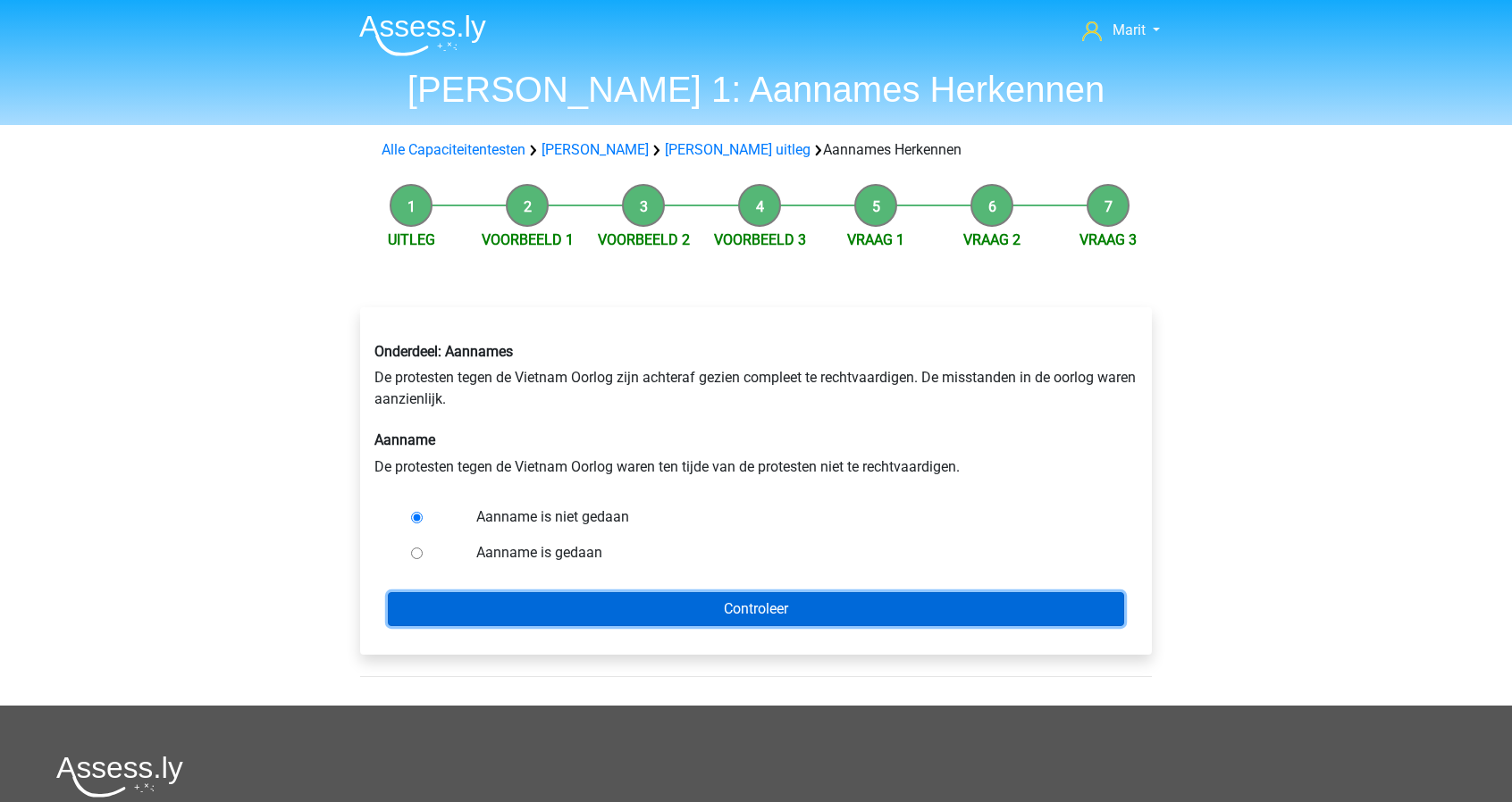
click at [645, 611] on input "Controleer" at bounding box center [756, 609] width 736 height 34
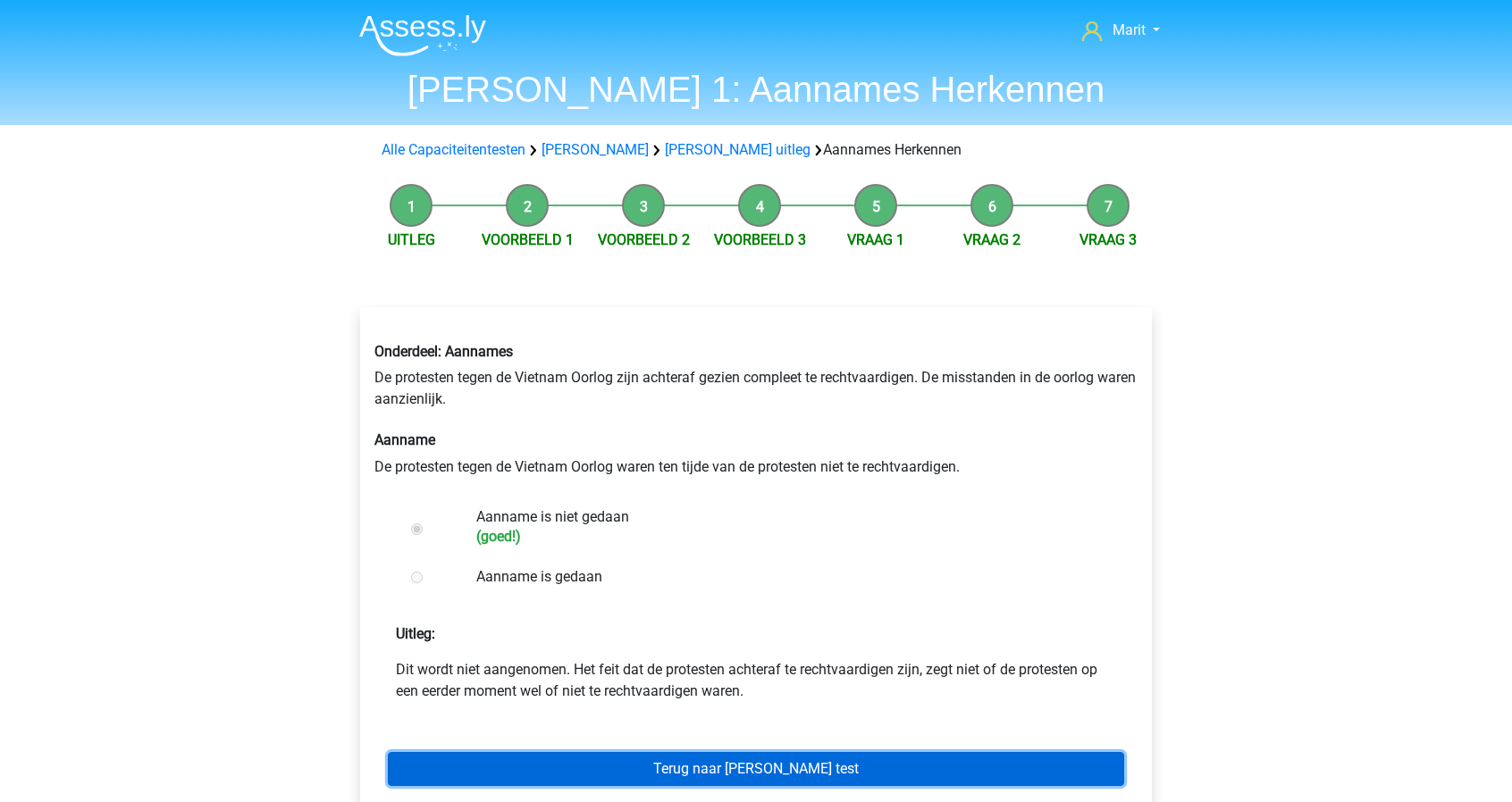
click at [718, 775] on link "Terug naar [PERSON_NAME] test" at bounding box center [756, 769] width 736 height 34
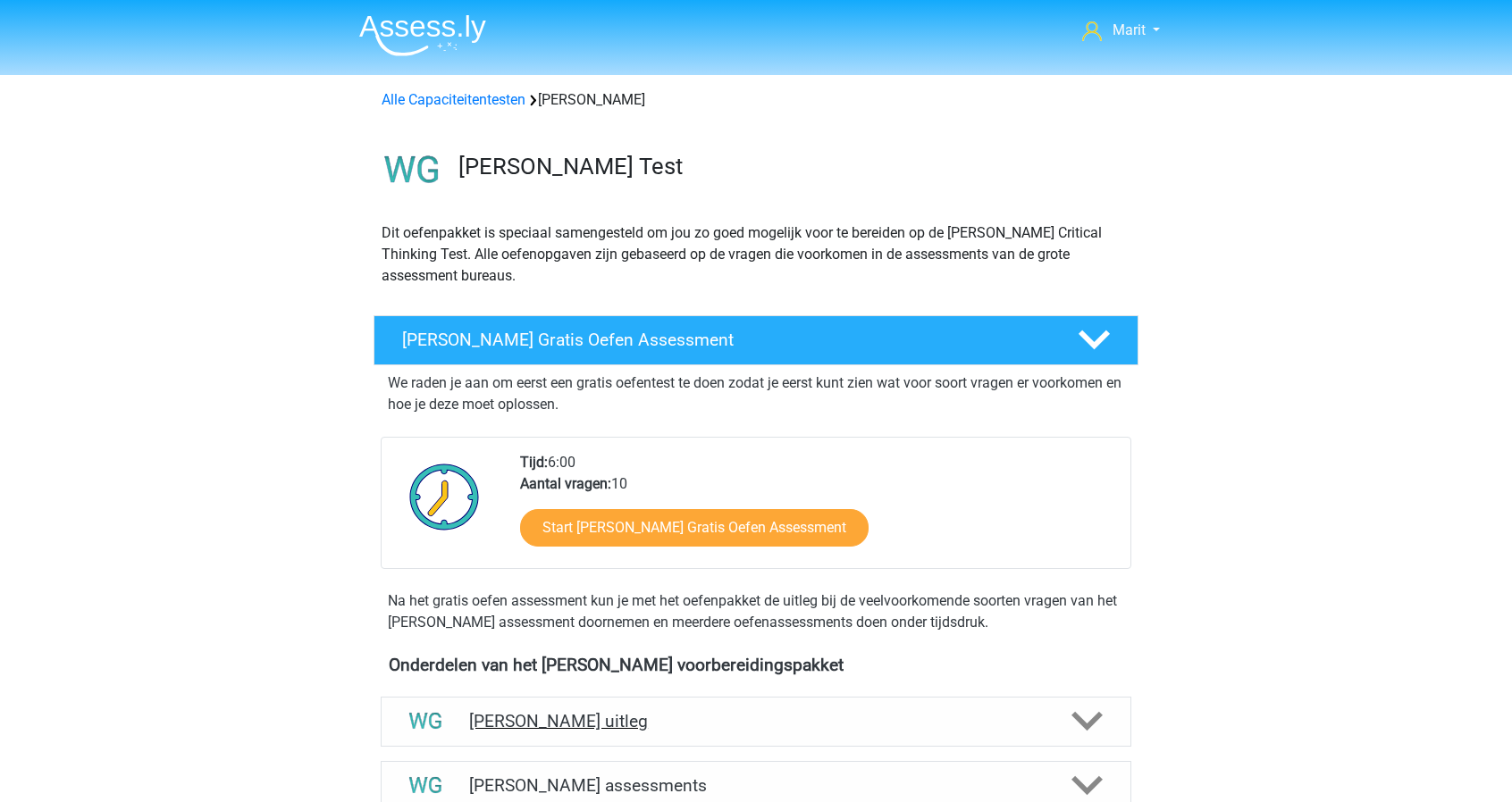
click at [567, 701] on div "[PERSON_NAME] uitleg" at bounding box center [756, 721] width 751 height 50
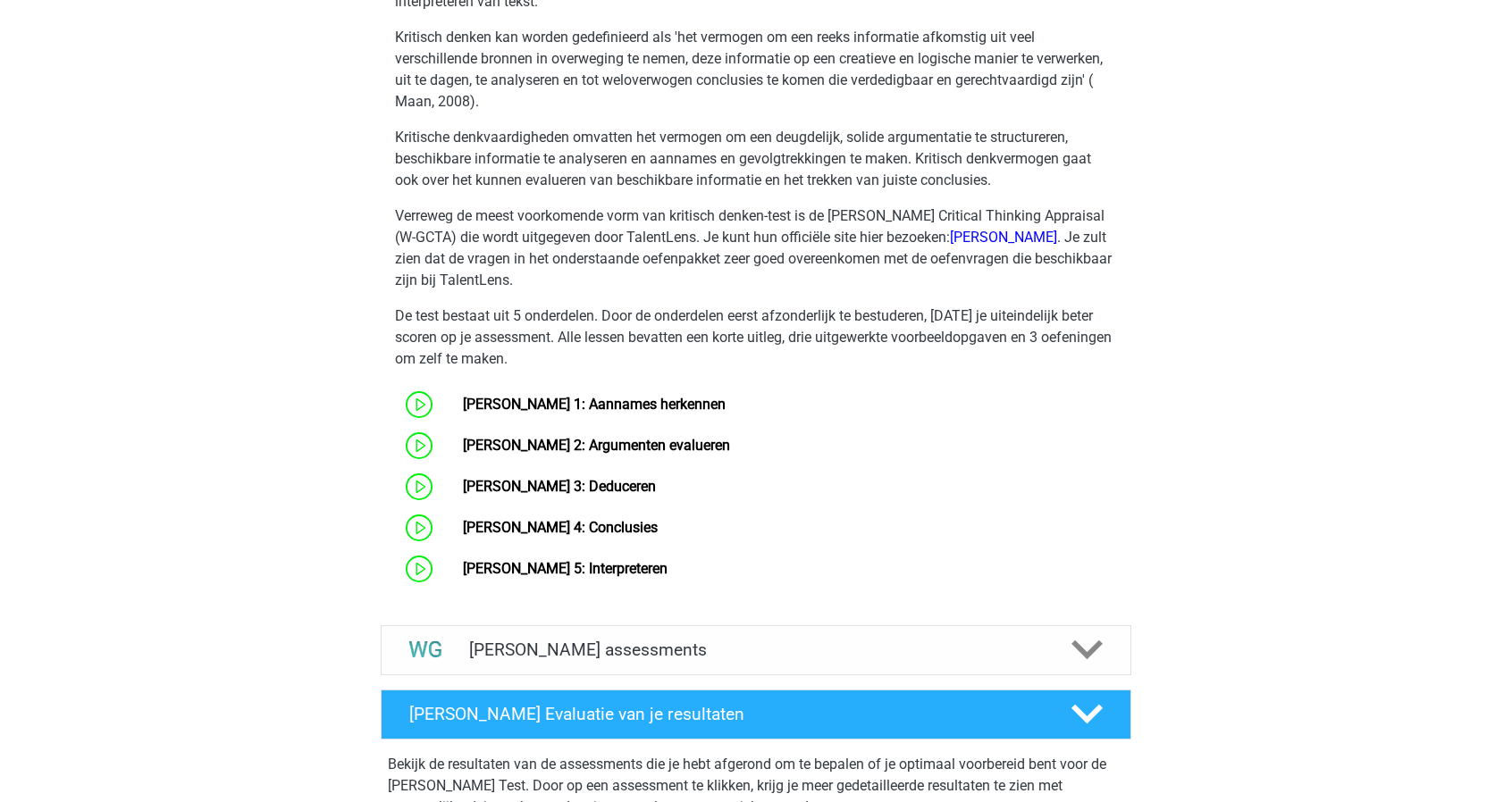
scroll to position [800, 0]
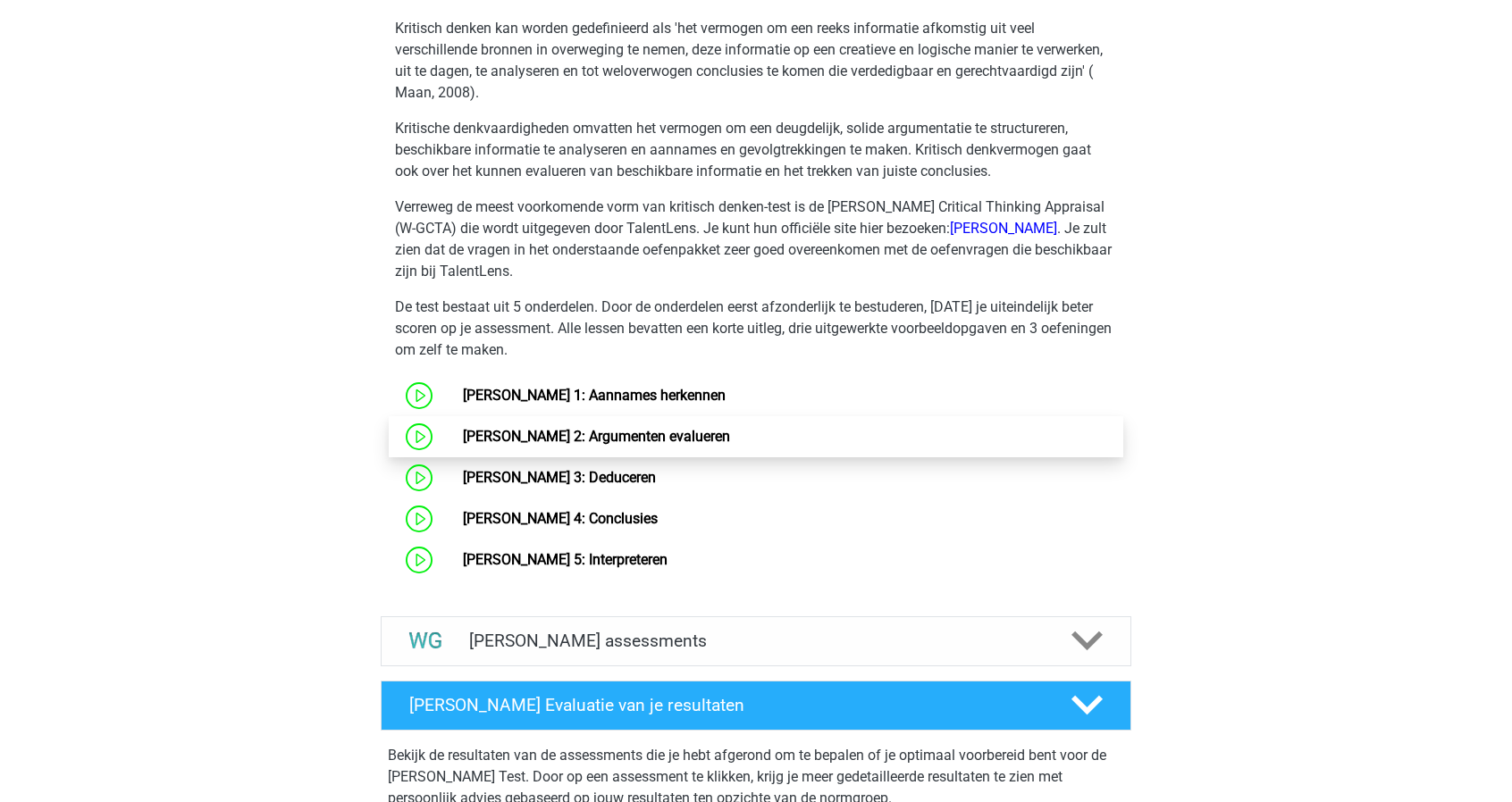
click at [559, 430] on link "[PERSON_NAME] 2: Argumenten evalueren" at bounding box center [597, 436] width 267 height 17
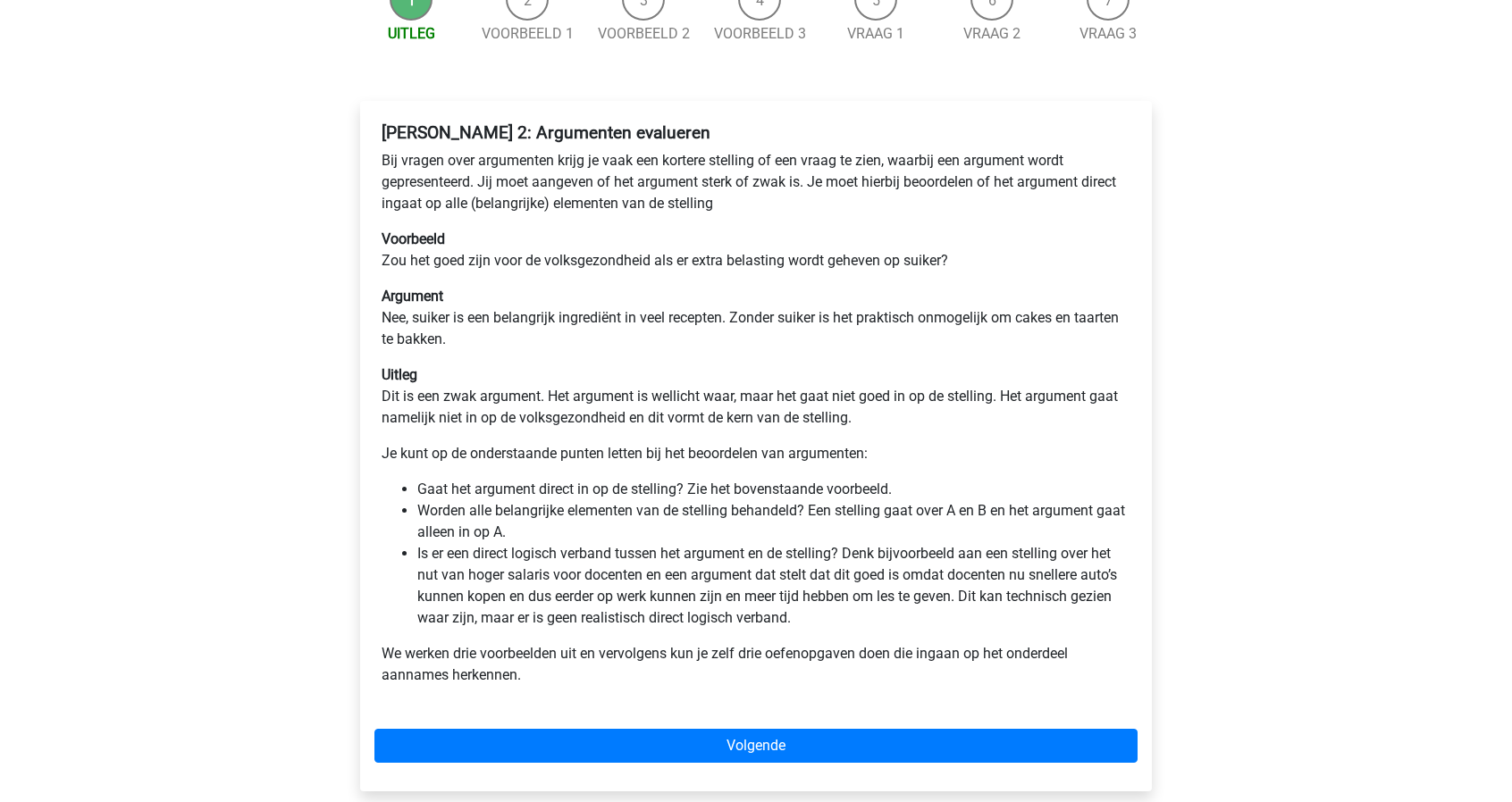
scroll to position [205, 0]
